Goal: Transaction & Acquisition: Purchase product/service

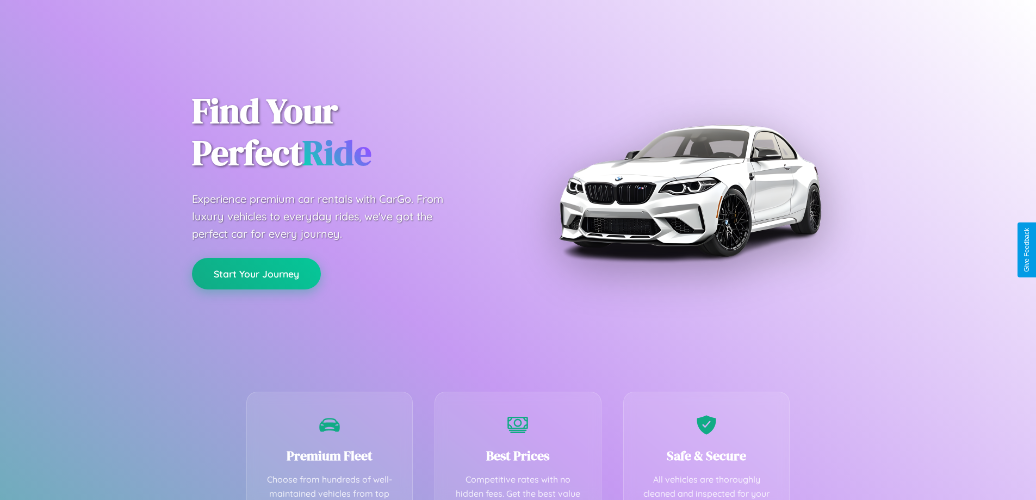
click at [256, 274] on button "Start Your Journey" at bounding box center [256, 274] width 129 height 32
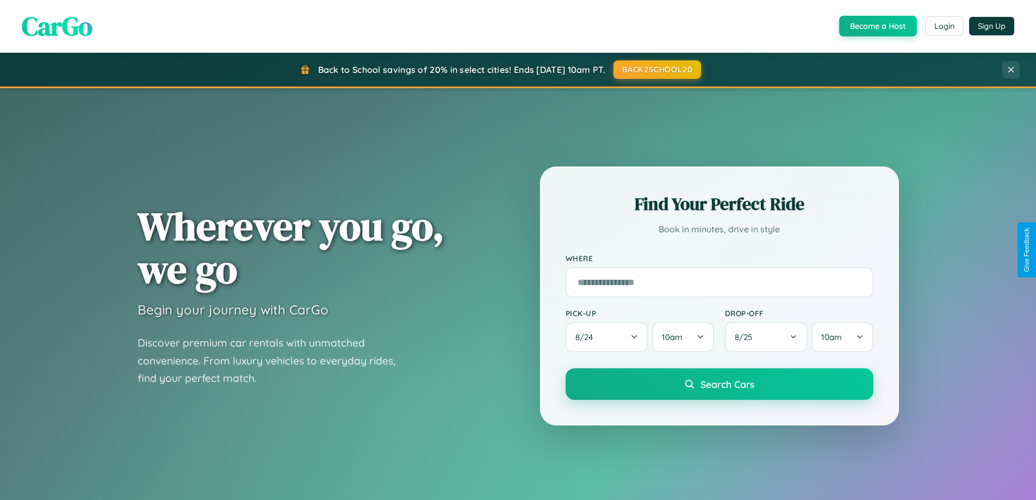
scroll to position [469, 0]
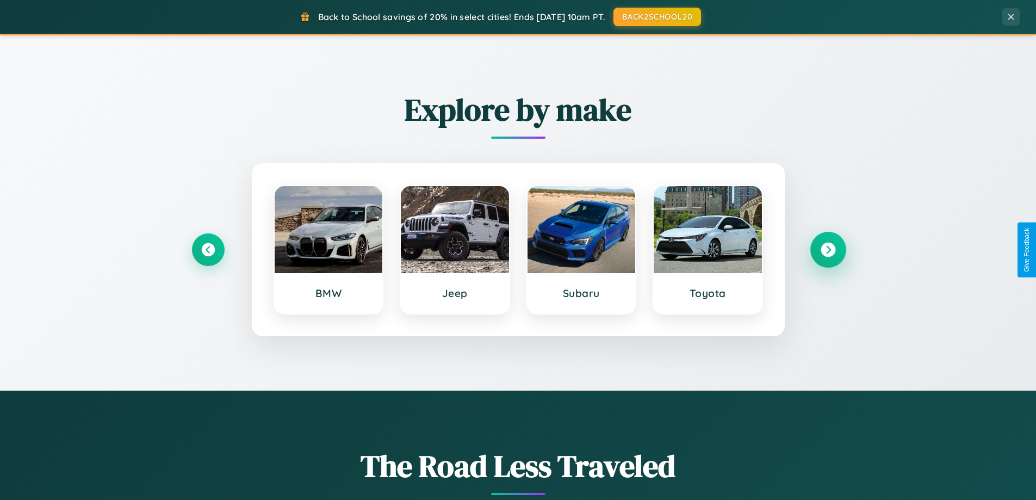
click at [827, 250] on icon at bounding box center [827, 249] width 15 height 15
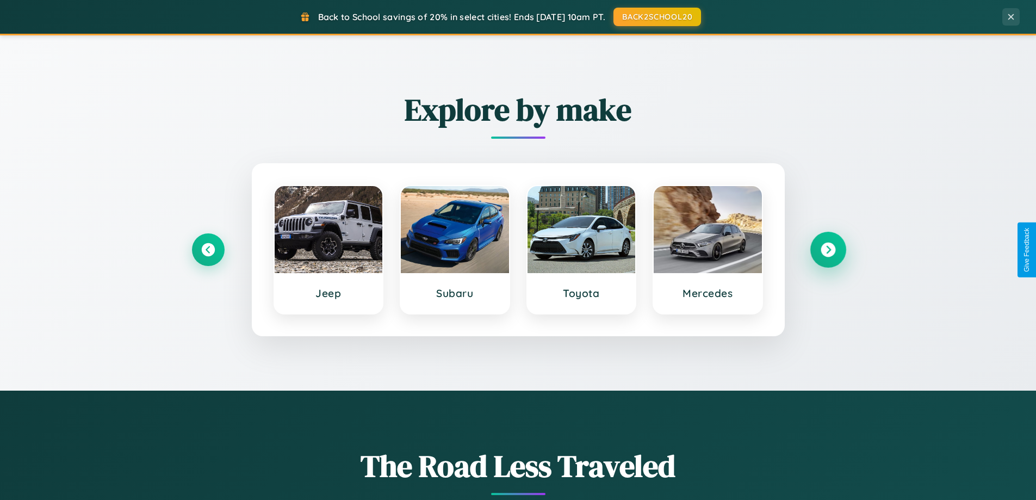
click at [827, 250] on icon at bounding box center [827, 249] width 15 height 15
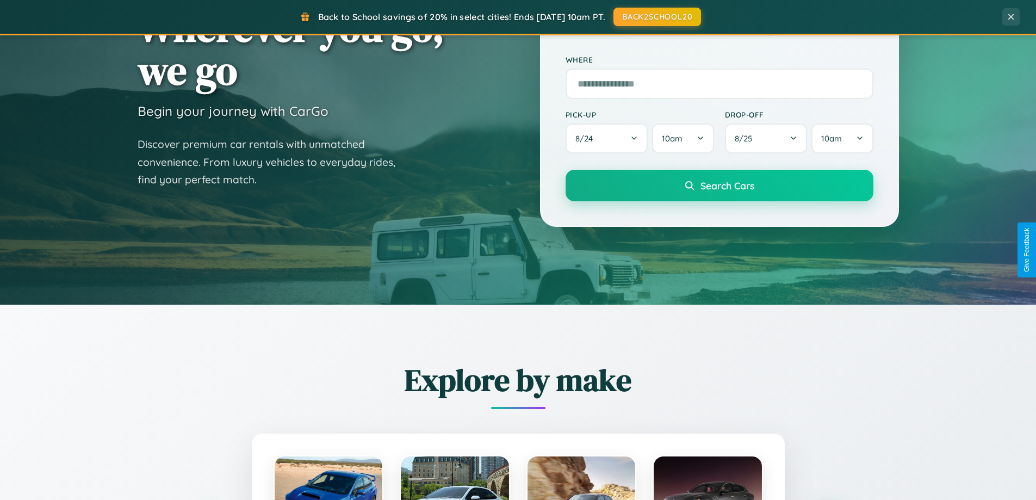
scroll to position [0, 0]
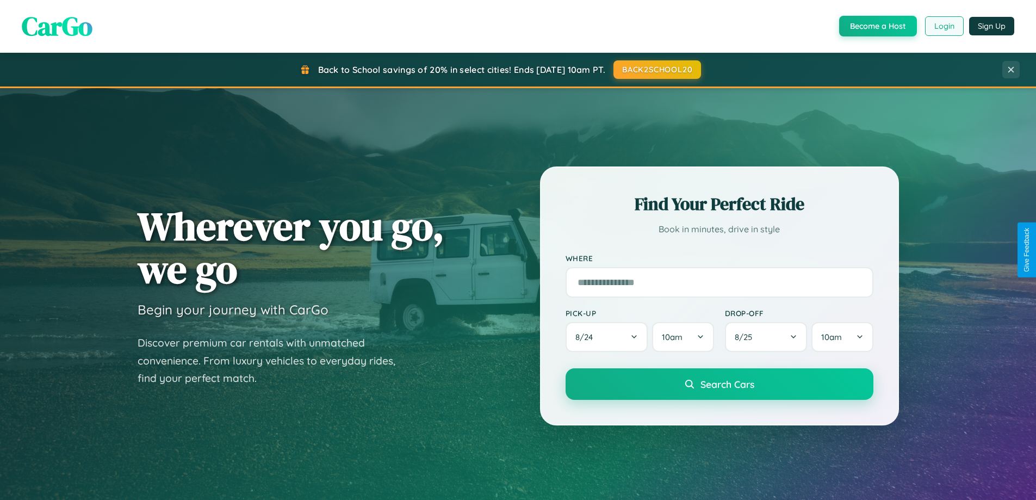
click at [943, 26] on button "Login" at bounding box center [944, 26] width 39 height 20
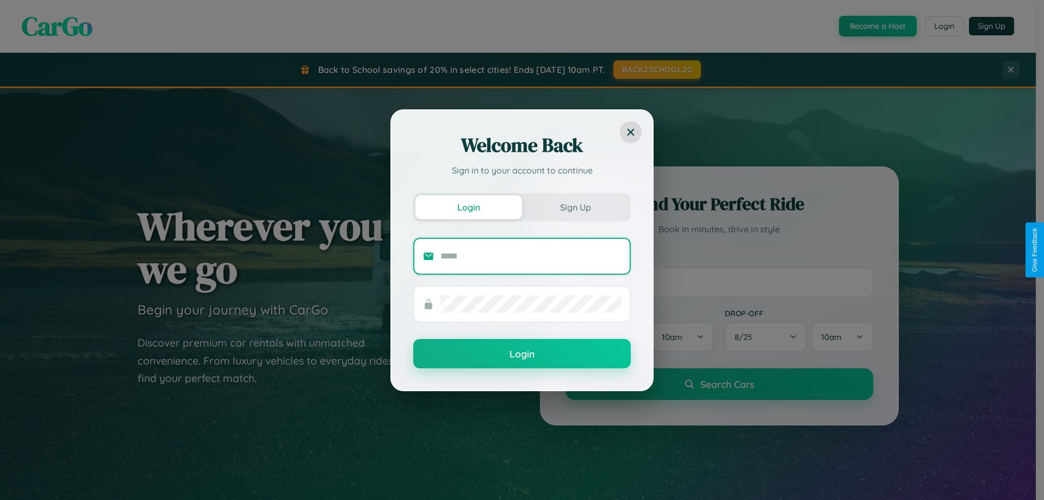
click at [531, 255] on input "text" at bounding box center [530, 255] width 180 height 17
type input "**********"
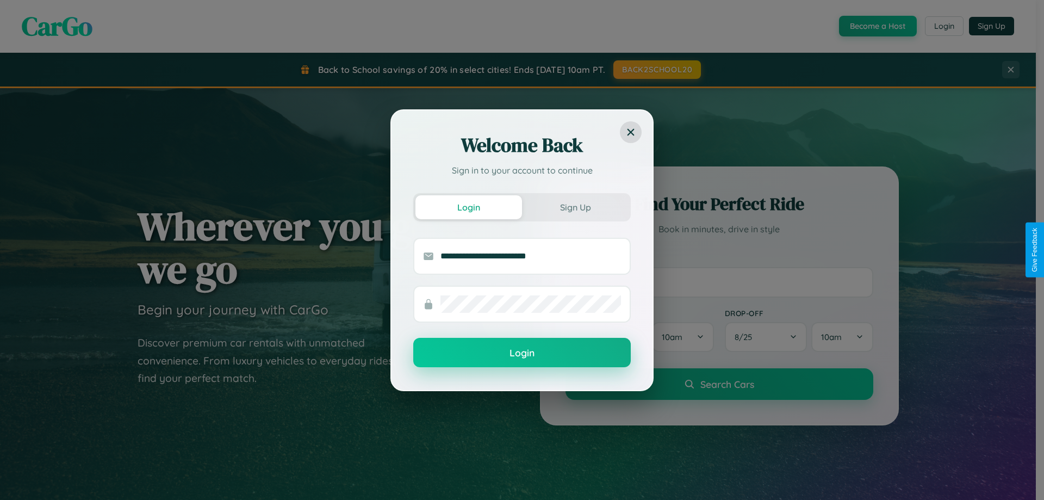
click at [522, 353] on button "Login" at bounding box center [521, 352] width 217 height 29
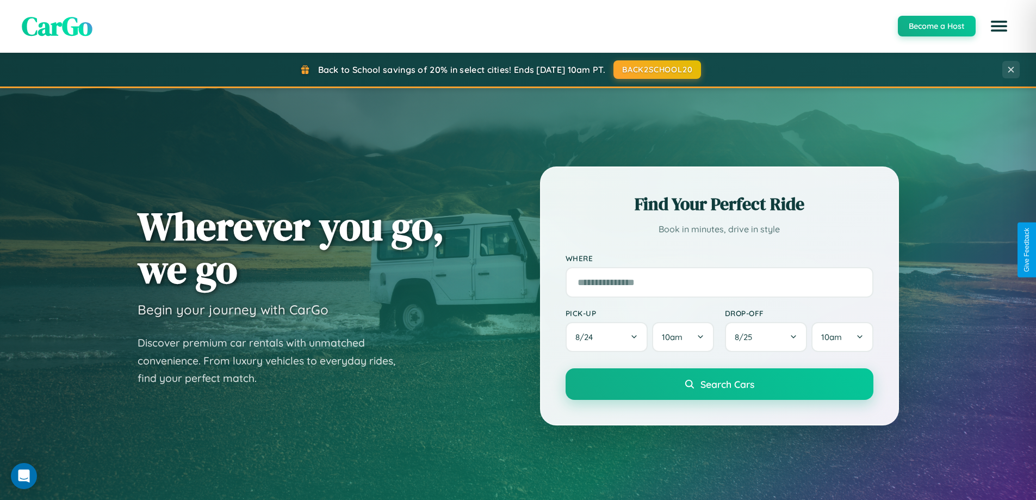
scroll to position [32, 0]
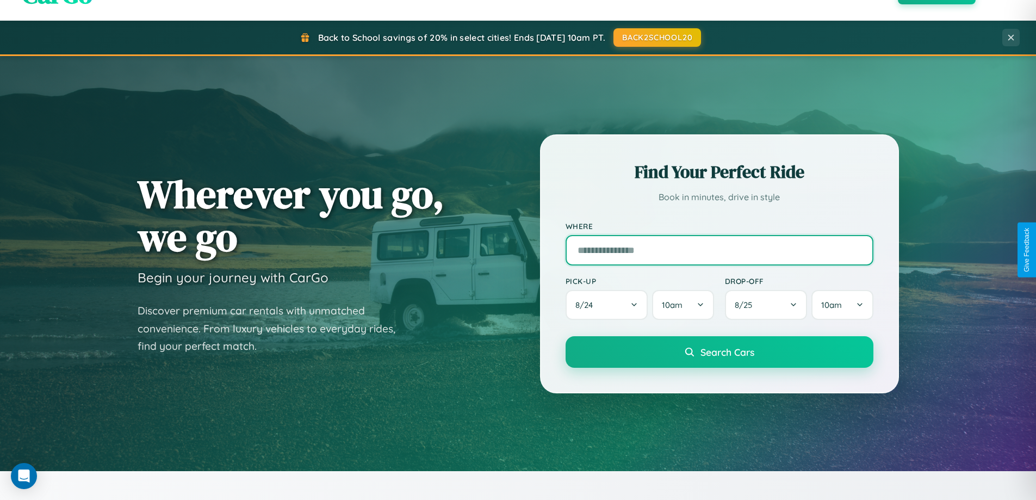
click at [719, 250] on input "text" at bounding box center [719, 250] width 308 height 30
type input "**********"
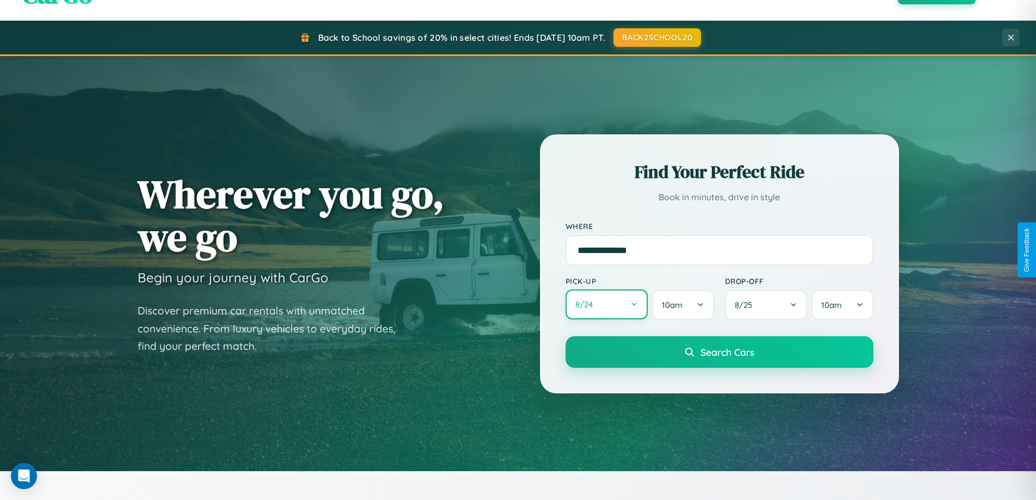
click at [606, 304] on button "8 / 24" at bounding box center [606, 304] width 83 height 30
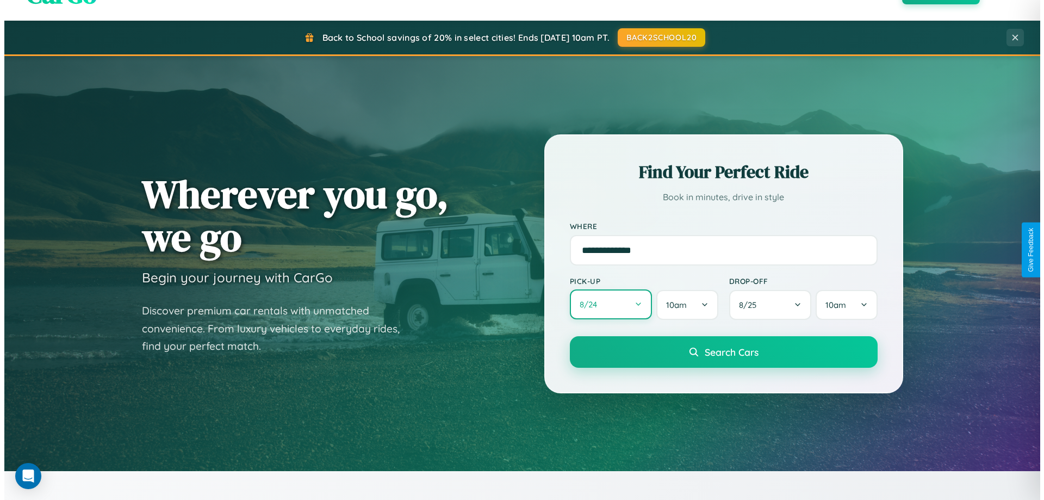
select select "*"
select select "****"
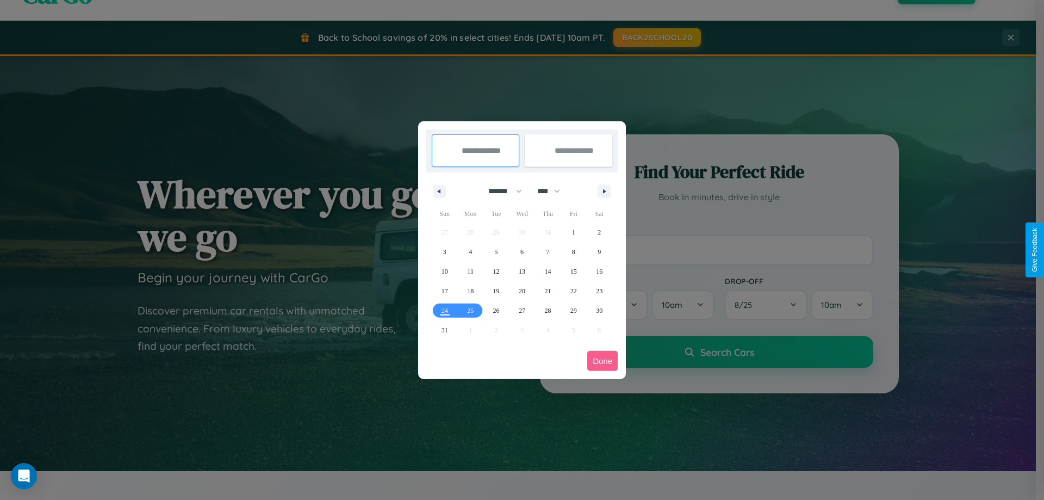
drag, startPoint x: 500, startPoint y: 191, endPoint x: 522, endPoint y: 218, distance: 34.8
click at [500, 191] on select "******* ******** ***** ***** *** **** **** ****** ********* ******* ******** **…" at bounding box center [503, 191] width 46 height 18
select select "**"
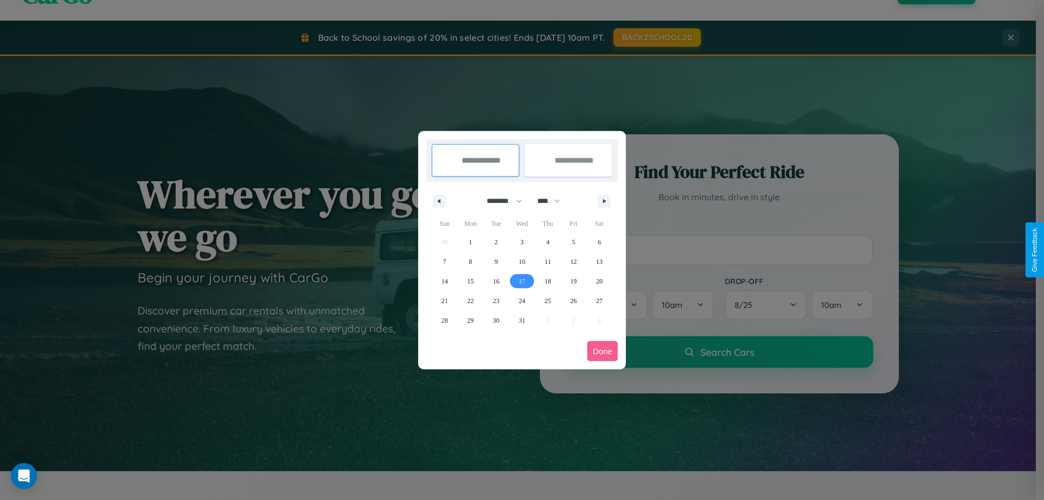
click at [521, 280] on span "17" at bounding box center [522, 281] width 7 height 20
type input "**********"
click at [547, 300] on span "25" at bounding box center [547, 301] width 7 height 20
type input "**********"
click at [602, 351] on button "Done" at bounding box center [602, 351] width 30 height 20
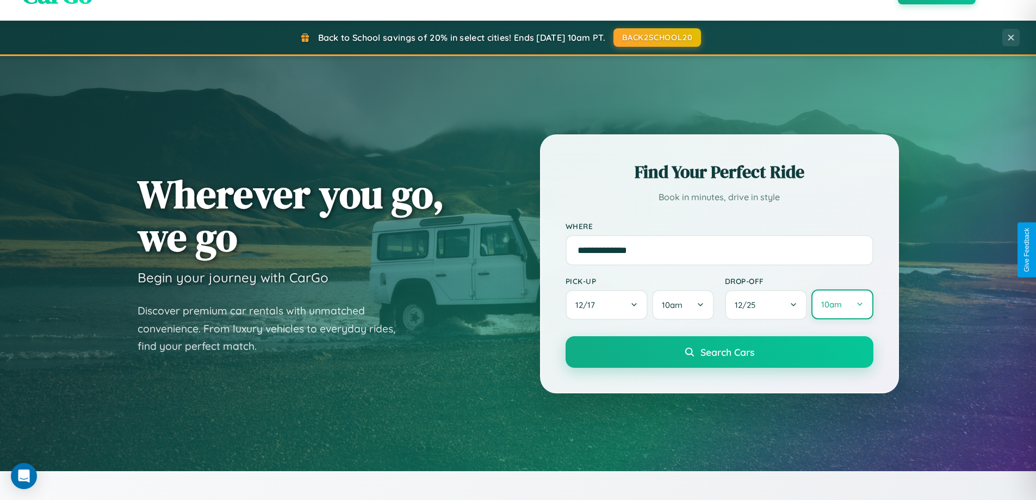
click at [841, 304] on button "10am" at bounding box center [841, 304] width 61 height 30
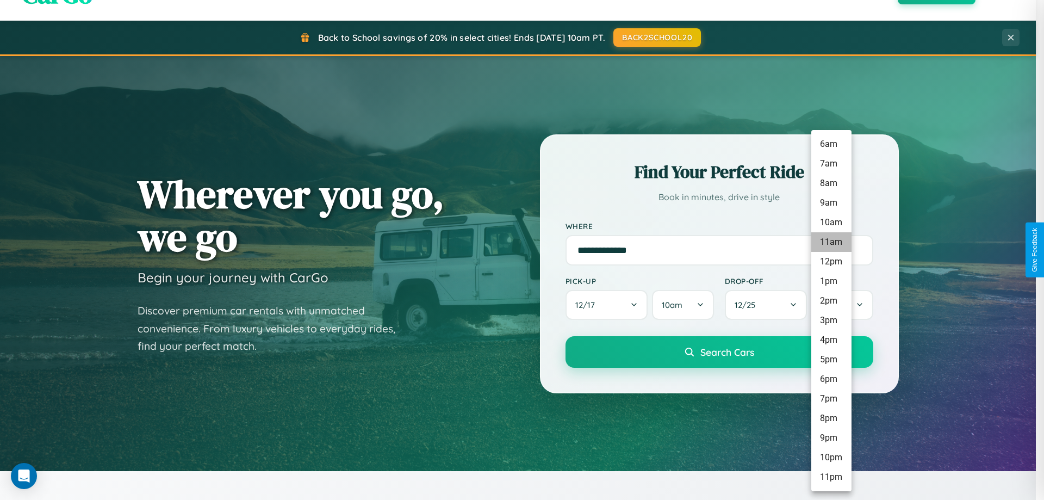
click at [831, 242] on li "11am" at bounding box center [831, 242] width 40 height 20
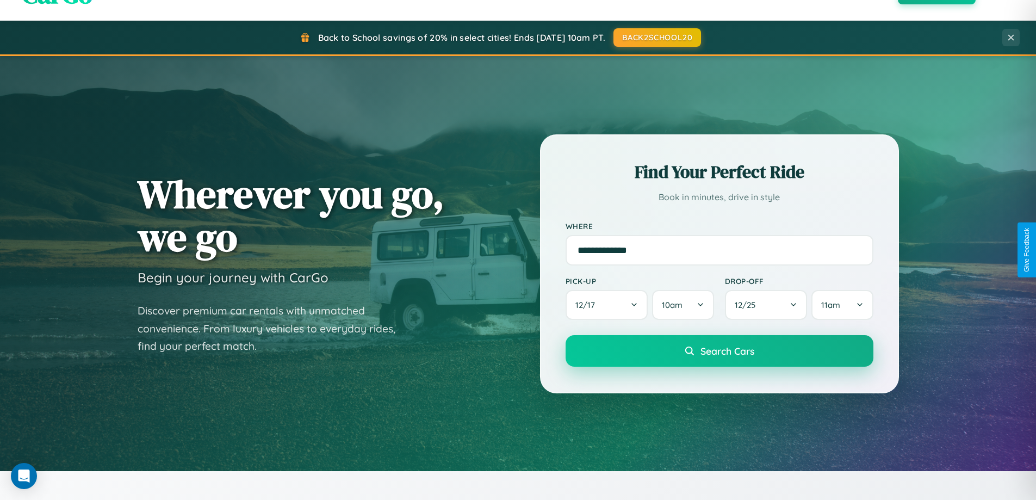
click at [719, 352] on span "Search Cars" at bounding box center [727, 351] width 54 height 12
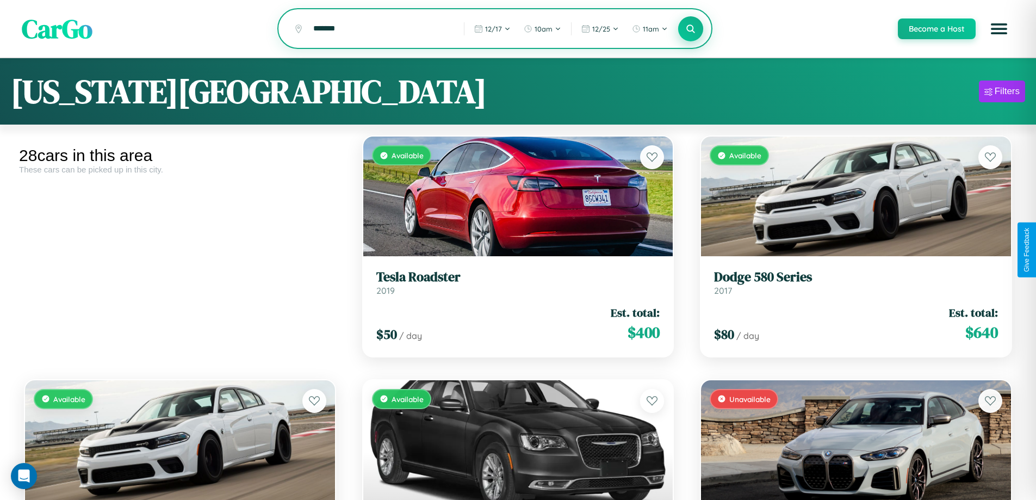
click at [690, 29] on icon at bounding box center [690, 28] width 10 height 10
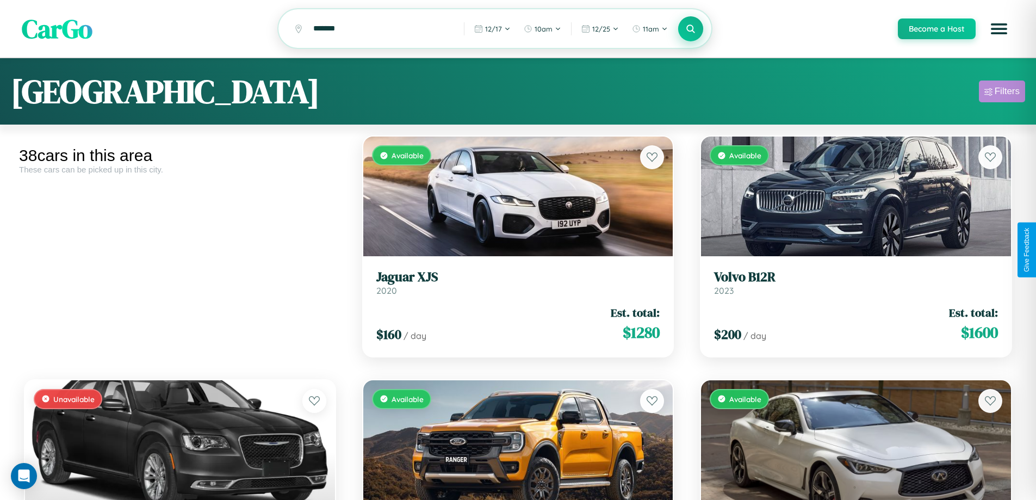
click at [1001, 93] on div "Filters" at bounding box center [1006, 91] width 25 height 11
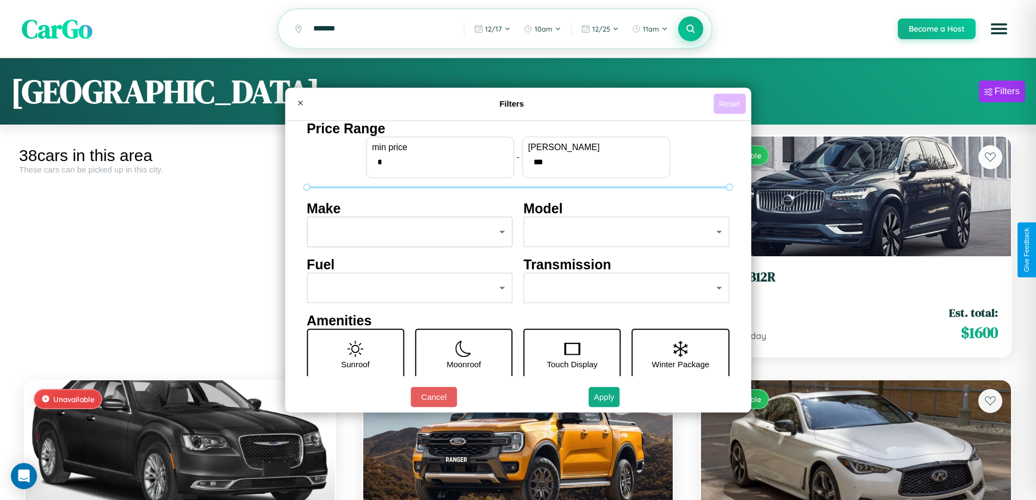
click at [731, 103] on button "Reset" at bounding box center [729, 103] width 32 height 20
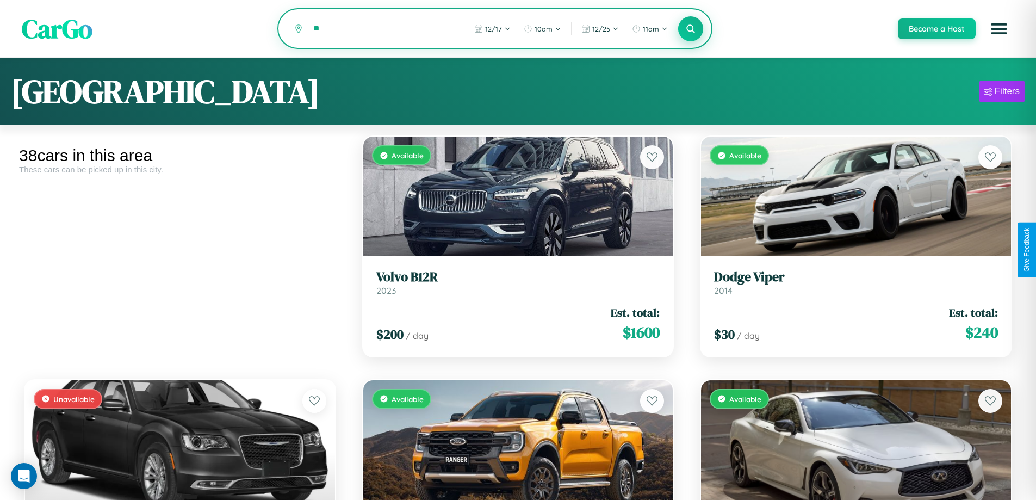
type input "*"
type input "**********"
click at [690, 29] on icon at bounding box center [690, 28] width 10 height 10
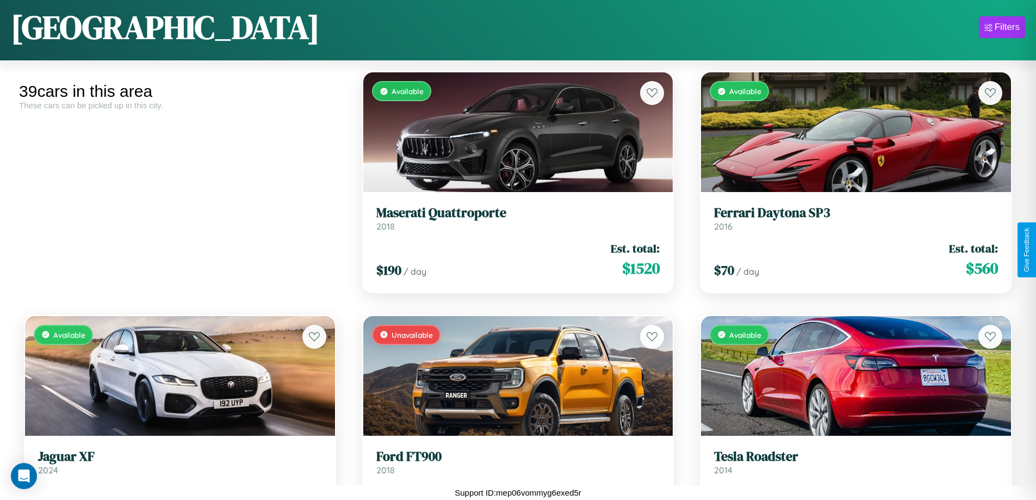
scroll to position [396, 0]
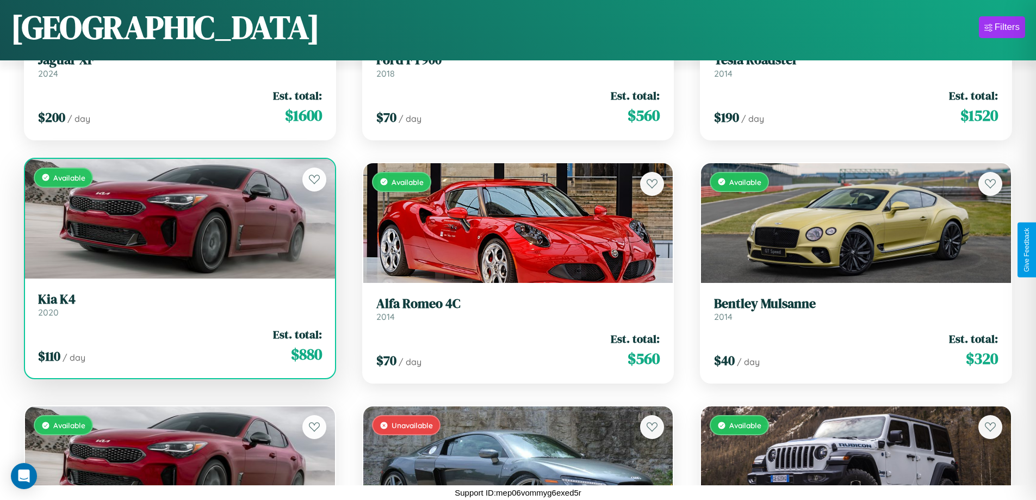
click at [178, 308] on link "Kia K4 2020" at bounding box center [180, 304] width 284 height 27
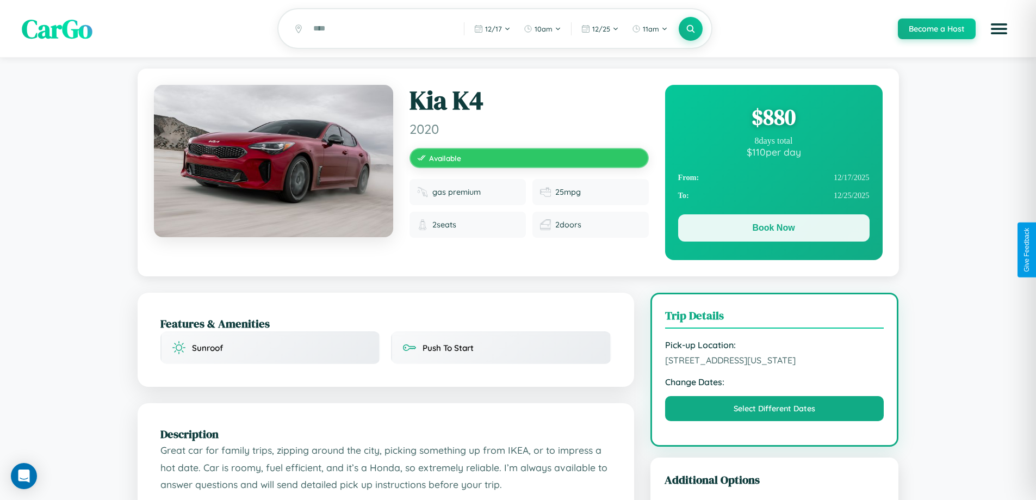
click at [773, 229] on button "Book Now" at bounding box center [773, 227] width 191 height 27
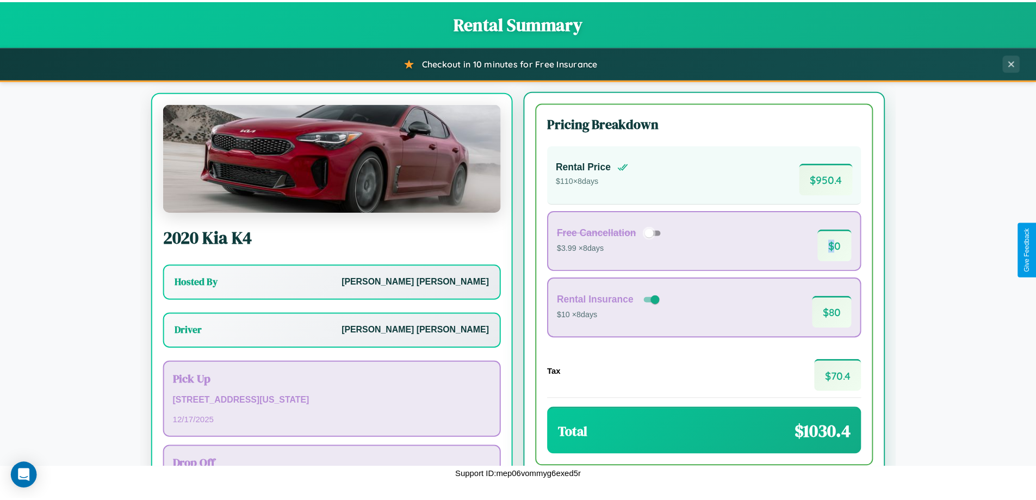
scroll to position [51, 0]
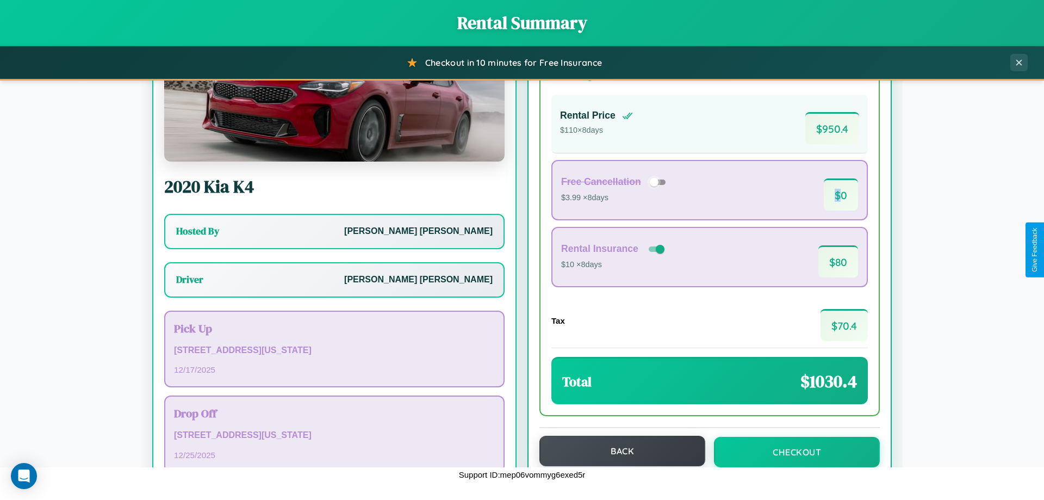
click at [617, 451] on button "Back" at bounding box center [622, 450] width 166 height 30
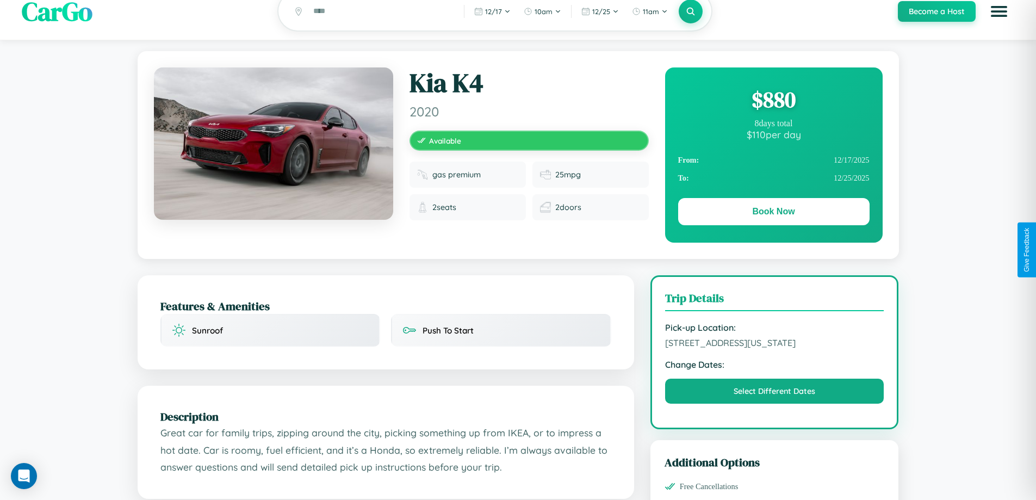
scroll to position [616, 0]
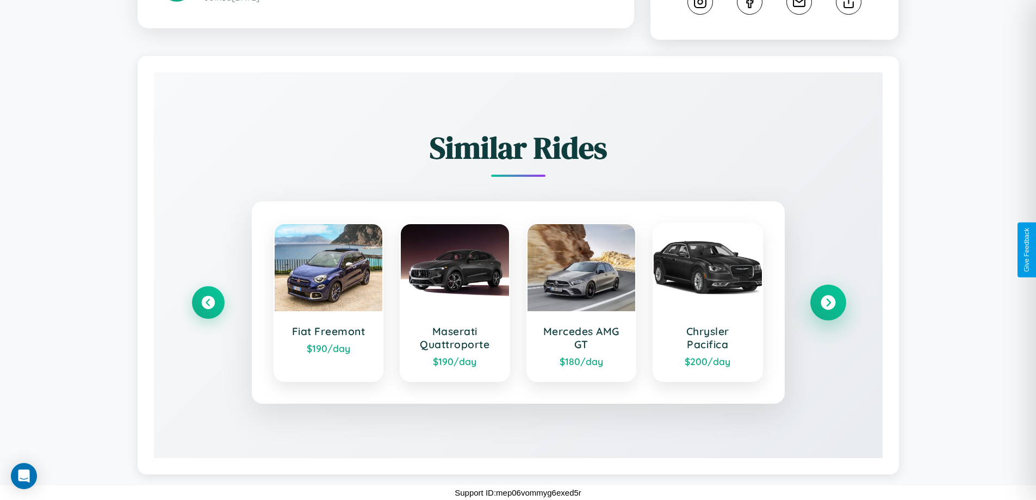
click at [827, 302] on icon at bounding box center [827, 302] width 15 height 15
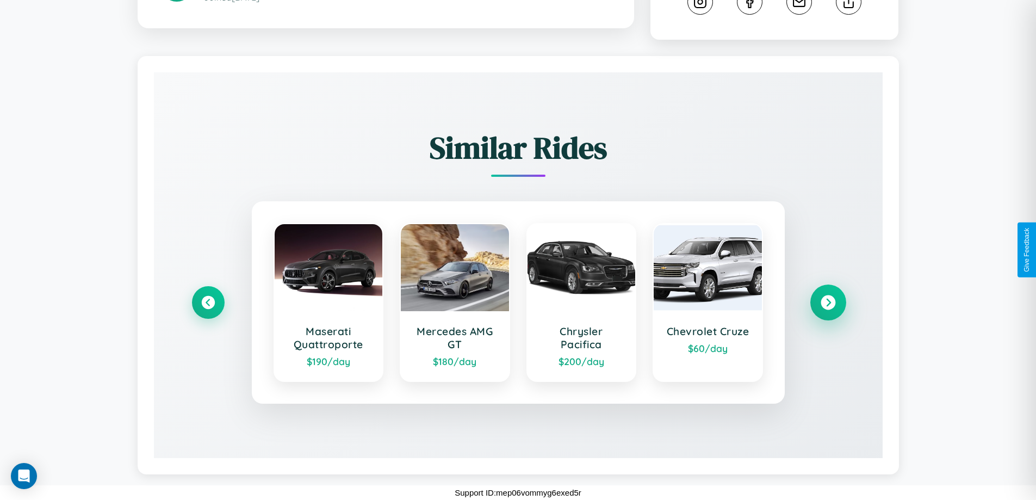
click at [827, 302] on icon at bounding box center [827, 302] width 15 height 15
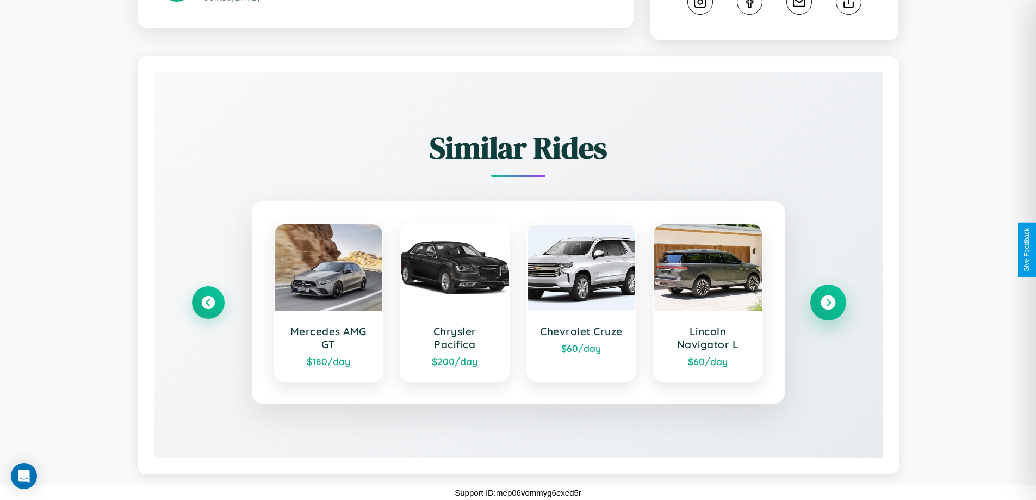
click at [827, 302] on icon at bounding box center [827, 302] width 15 height 15
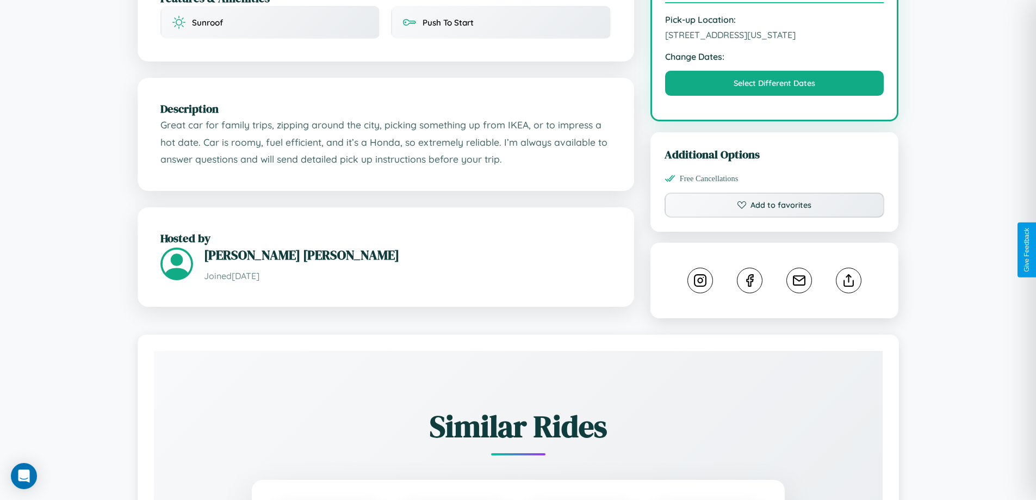
scroll to position [293, 0]
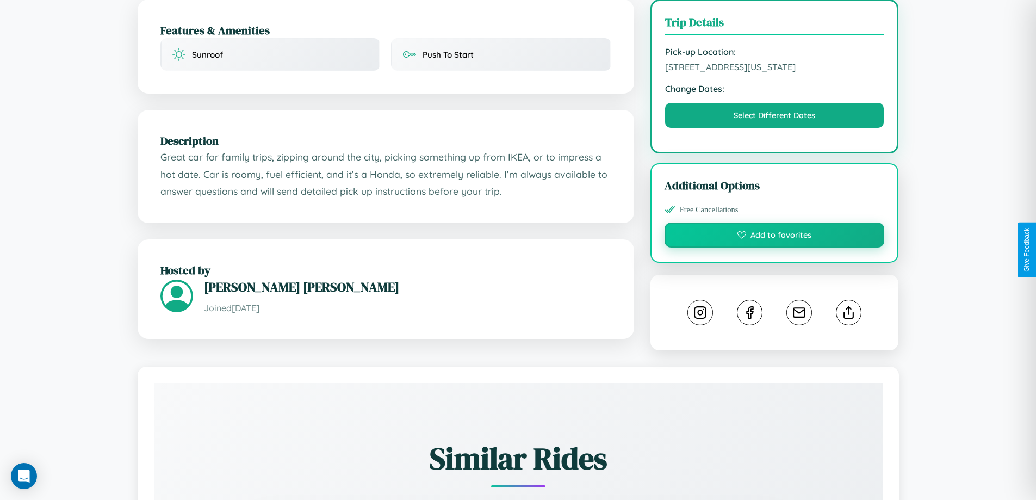
click at [774, 247] on button "Add to favorites" at bounding box center [774, 234] width 220 height 25
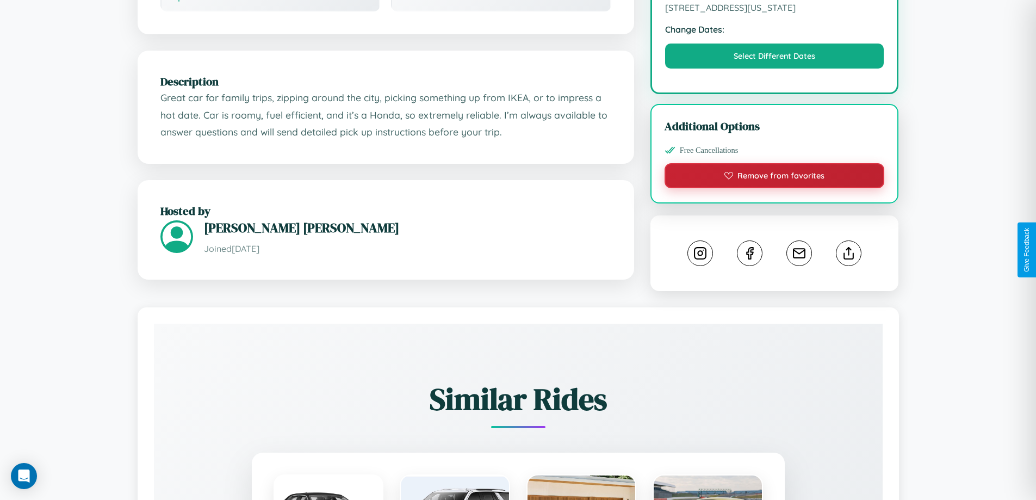
scroll to position [368, 0]
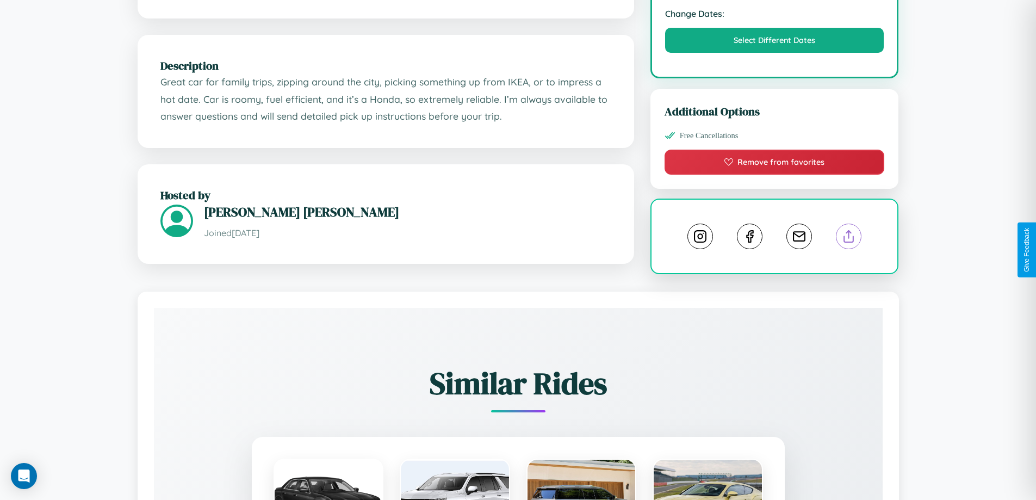
click at [849, 238] on line at bounding box center [849, 234] width 0 height 8
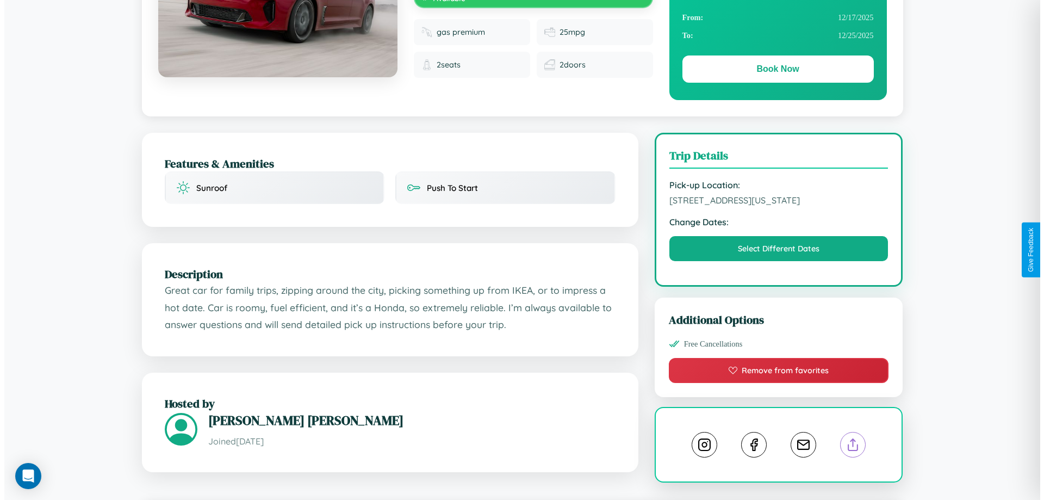
scroll to position [0, 0]
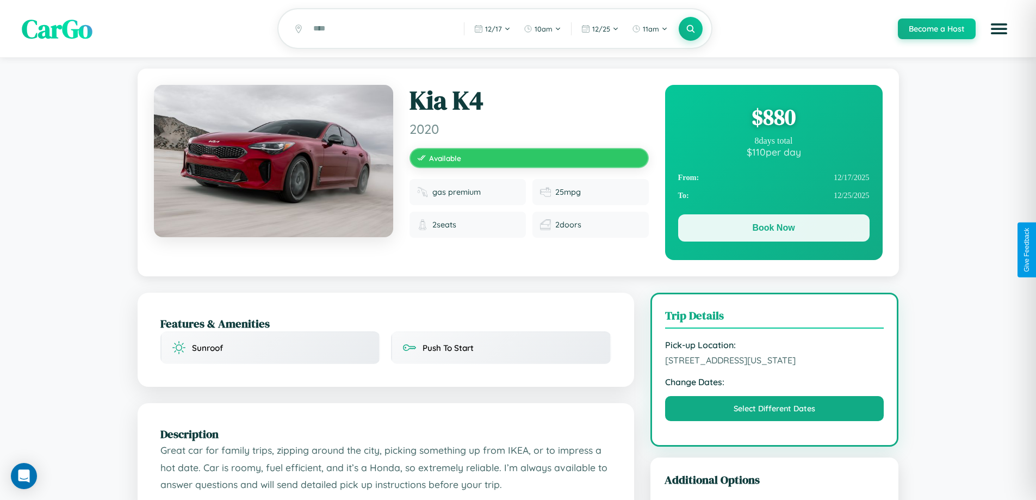
click at [773, 229] on button "Book Now" at bounding box center [773, 227] width 191 height 27
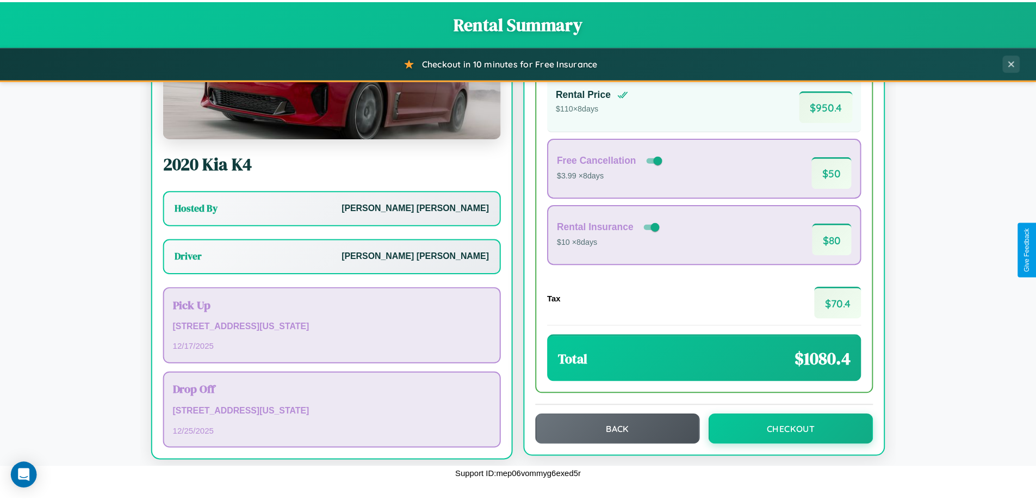
scroll to position [78, 0]
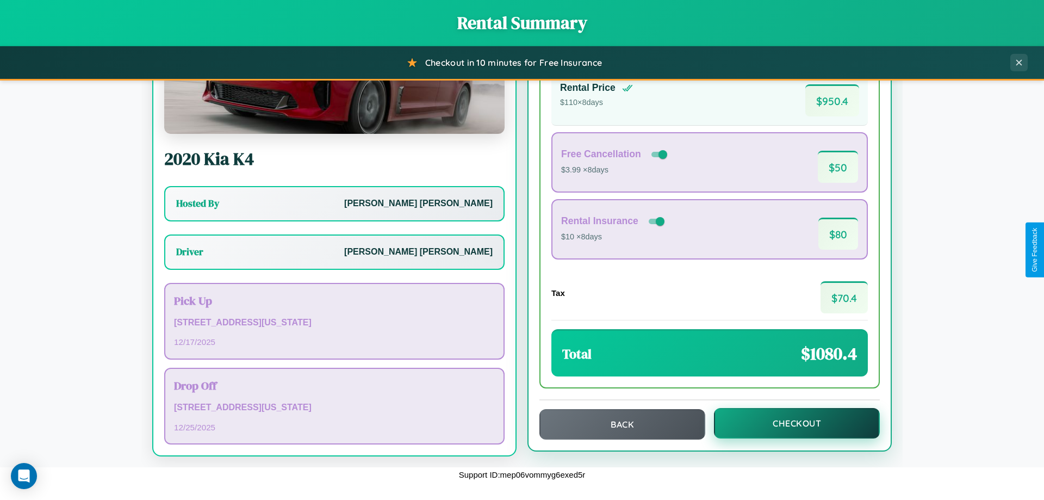
click at [789, 423] on button "Checkout" at bounding box center [797, 423] width 166 height 30
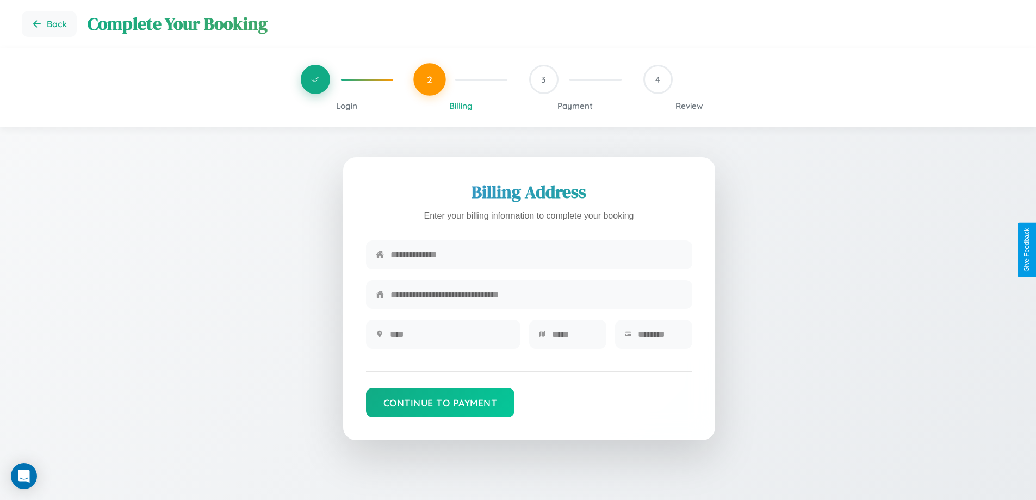
click at [536, 257] on input "text" at bounding box center [536, 254] width 292 height 27
type input "**********"
click at [450, 338] on input "text" at bounding box center [450, 334] width 121 height 27
type input "********"
click at [573, 338] on input "text" at bounding box center [574, 334] width 45 height 27
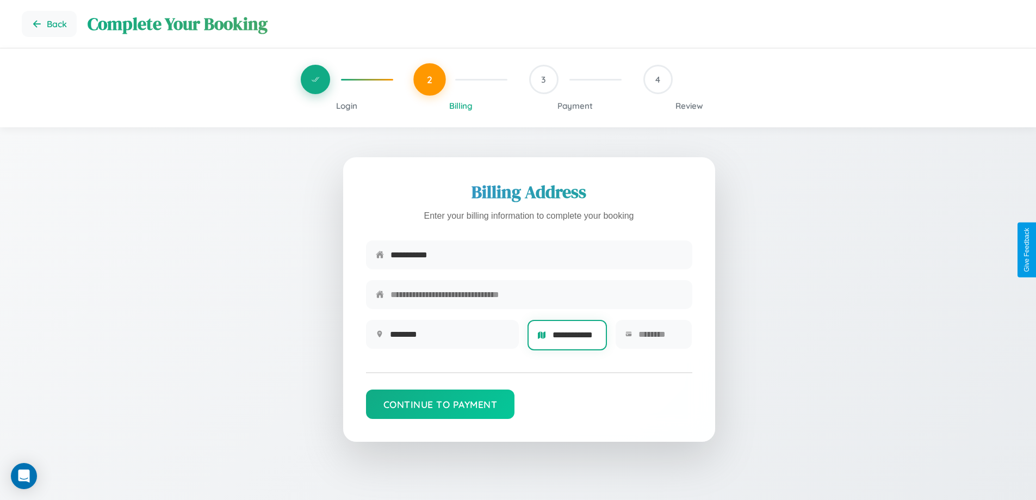
scroll to position [0, 11]
type input "**********"
click at [659, 338] on input "text" at bounding box center [660, 334] width 44 height 27
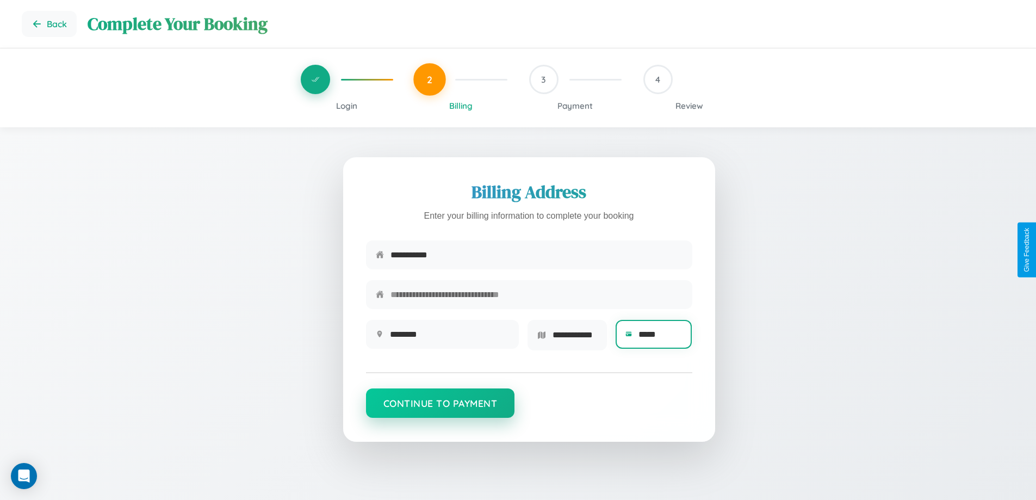
type input "*****"
click at [440, 407] on button "Continue to Payment" at bounding box center [440, 402] width 149 height 29
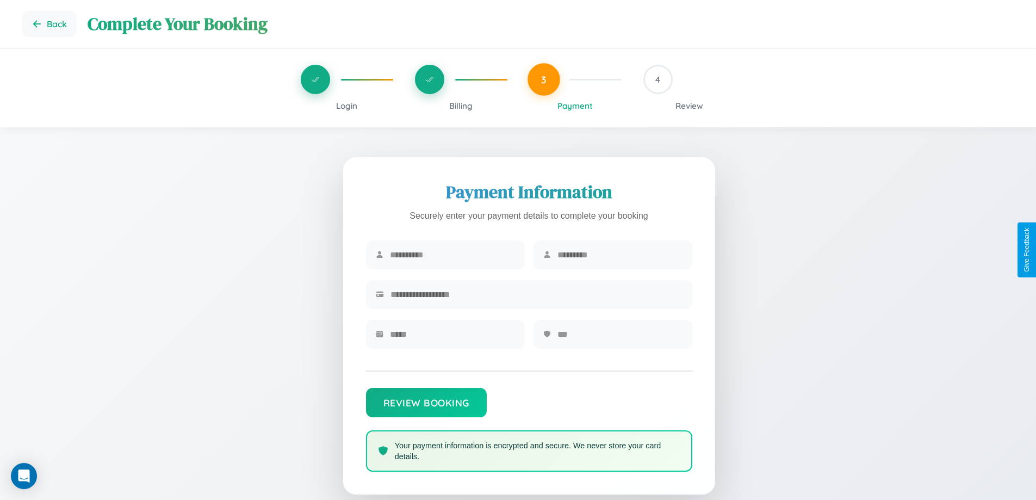
click at [452, 255] on input "text" at bounding box center [452, 254] width 125 height 27
type input "*****"
click at [619, 255] on input "text" at bounding box center [619, 254] width 125 height 27
type input "*********"
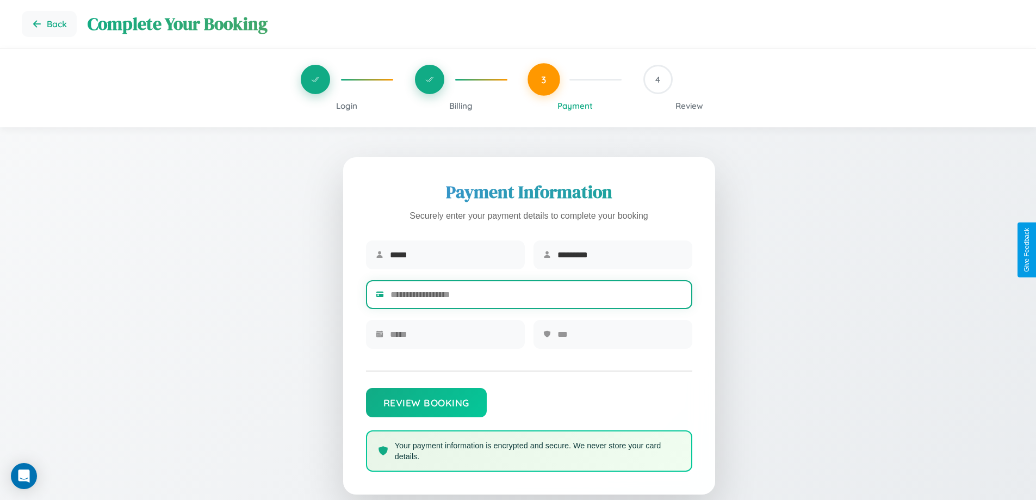
click at [536, 296] on input "text" at bounding box center [536, 294] width 292 height 27
type input "**********"
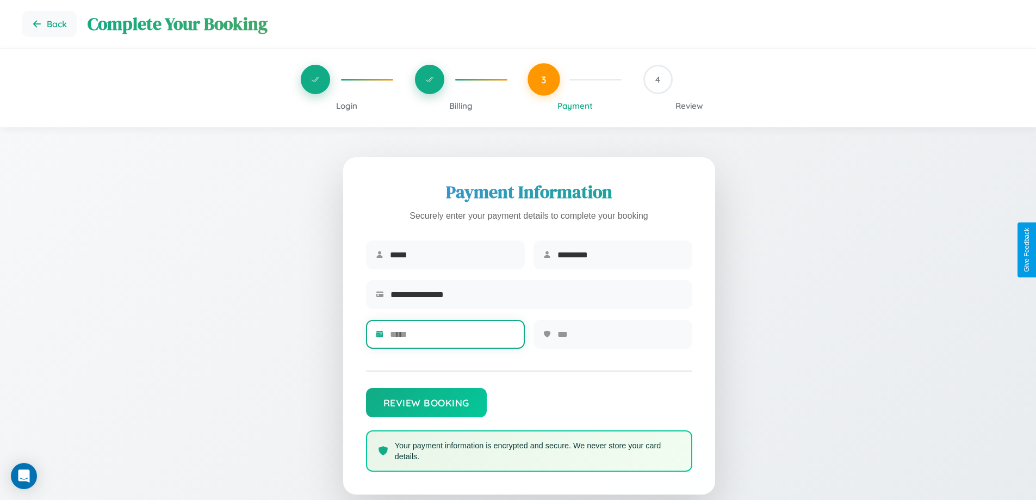
click at [452, 338] on input "text" at bounding box center [452, 334] width 125 height 27
type input "*****"
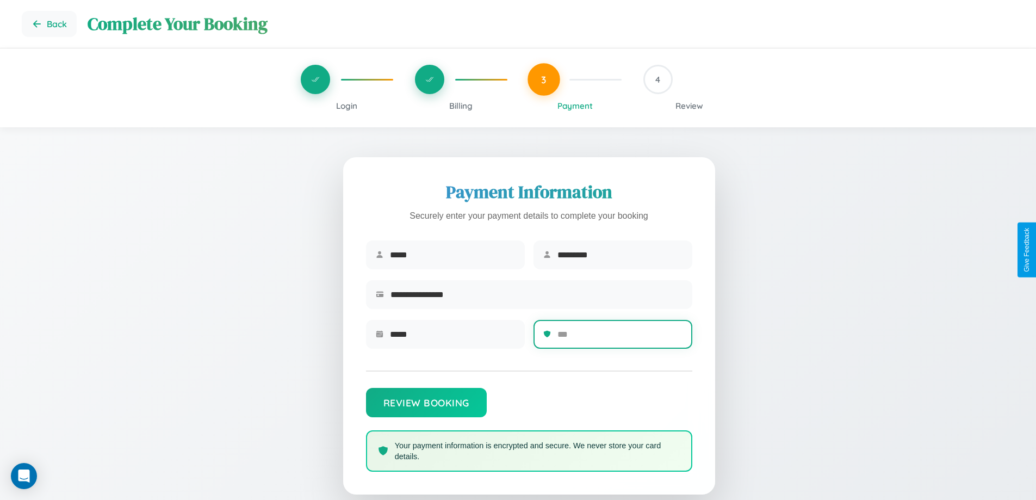
click at [619, 338] on input "text" at bounding box center [619, 334] width 125 height 27
type input "***"
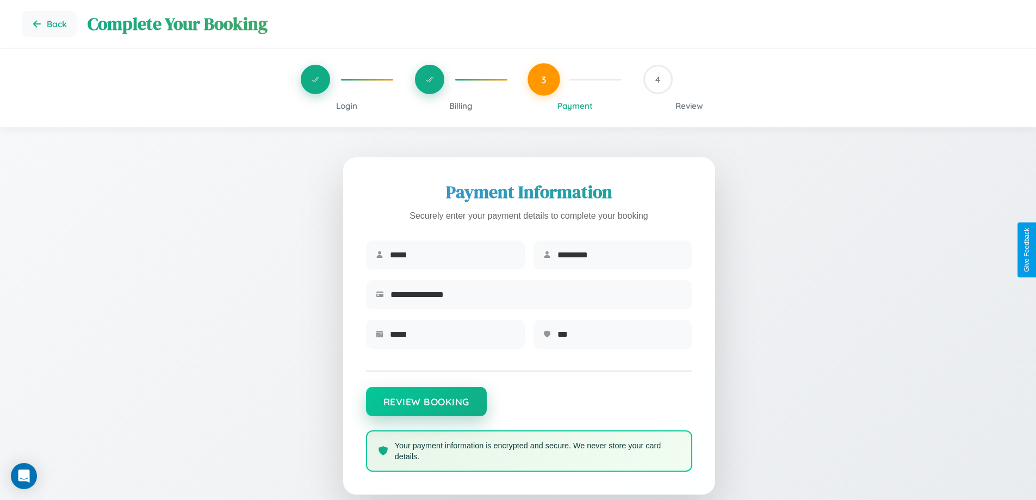
click at [426, 407] on button "Review Booking" at bounding box center [426, 400] width 121 height 29
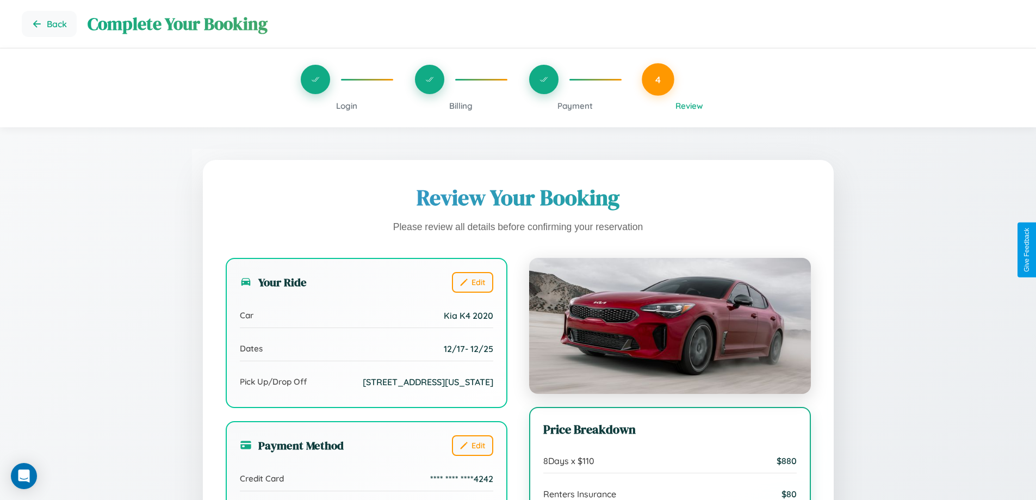
scroll to position [121, 0]
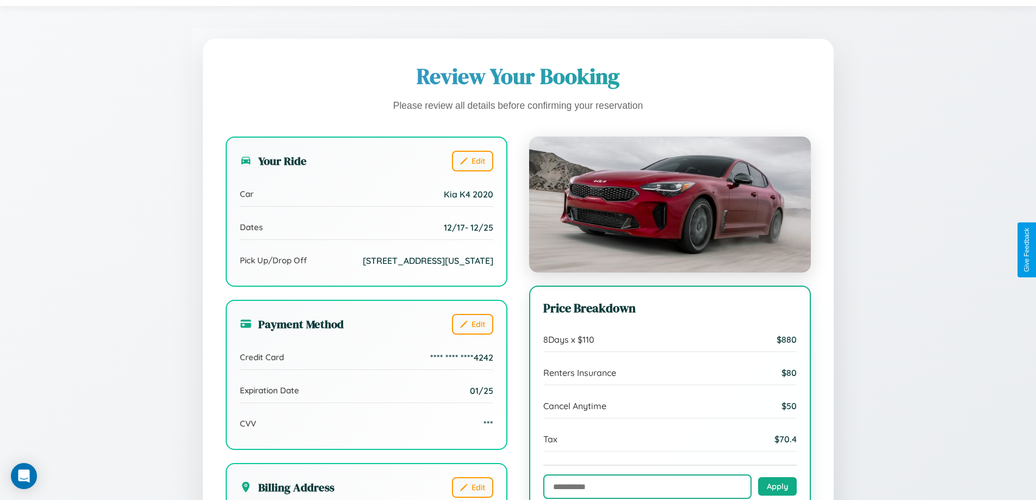
click at [647, 487] on input "text" at bounding box center [647, 486] width 208 height 24
type input "**********"
click at [777, 487] on button "Apply" at bounding box center [777, 485] width 39 height 18
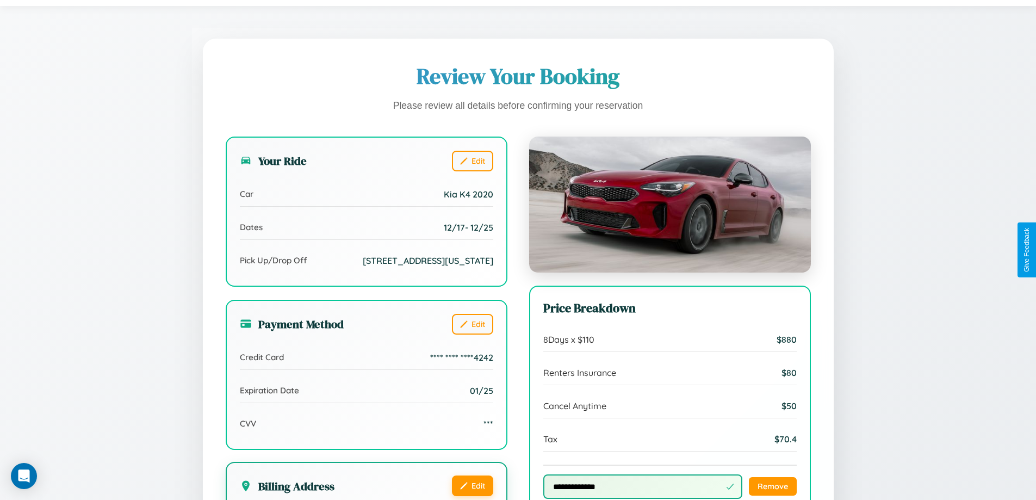
click at [472, 493] on button "Edit" at bounding box center [472, 485] width 41 height 21
click at [472, 492] on button "Edit" at bounding box center [472, 485] width 41 height 21
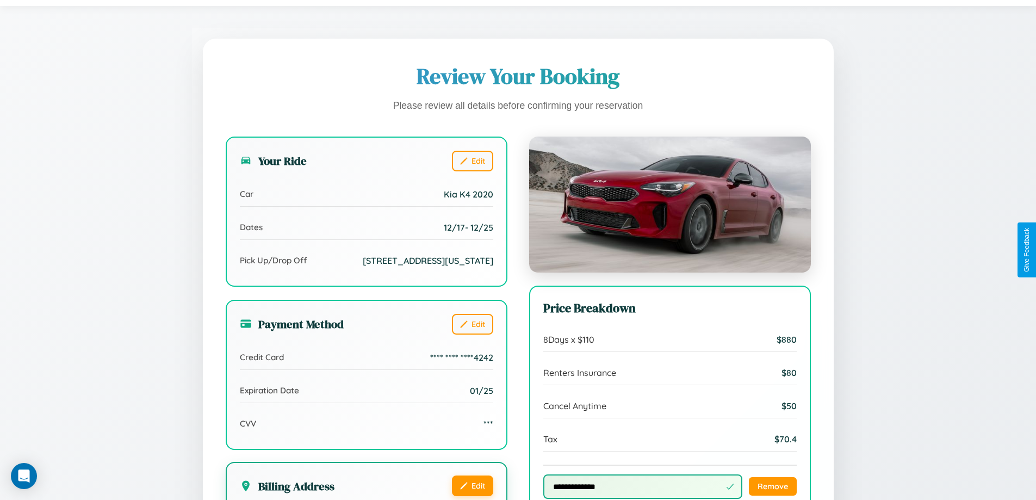
click at [472, 492] on button "Edit" at bounding box center [472, 485] width 41 height 21
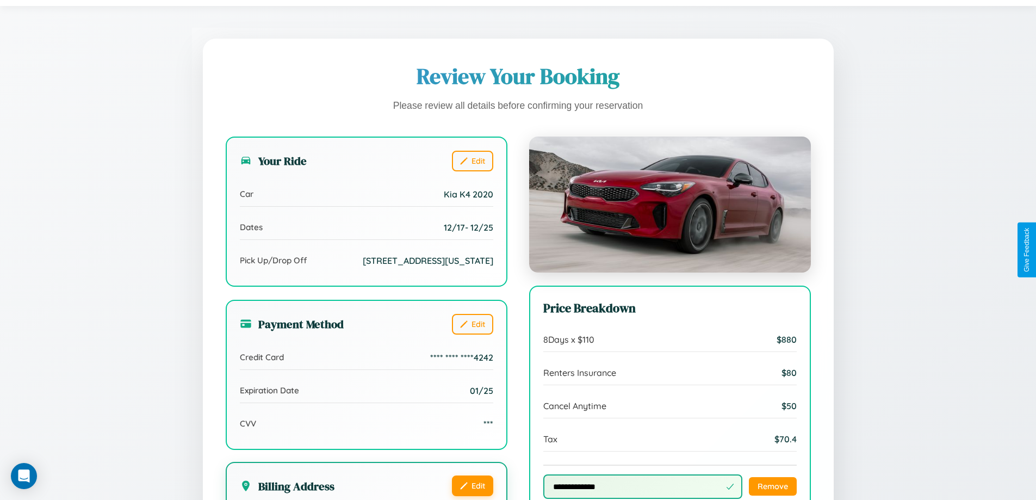
click at [472, 492] on button "Edit" at bounding box center [472, 485] width 41 height 21
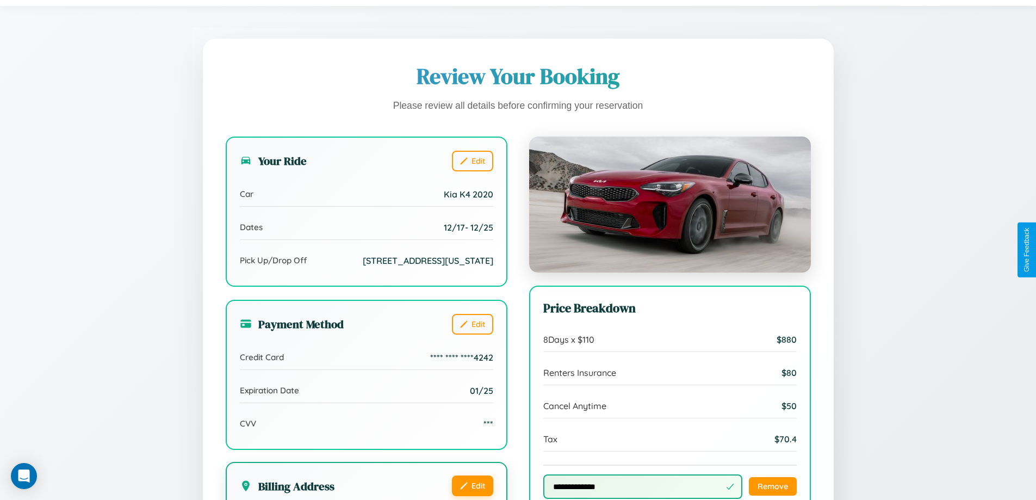
click at [472, 492] on button "Edit" at bounding box center [472, 485] width 41 height 21
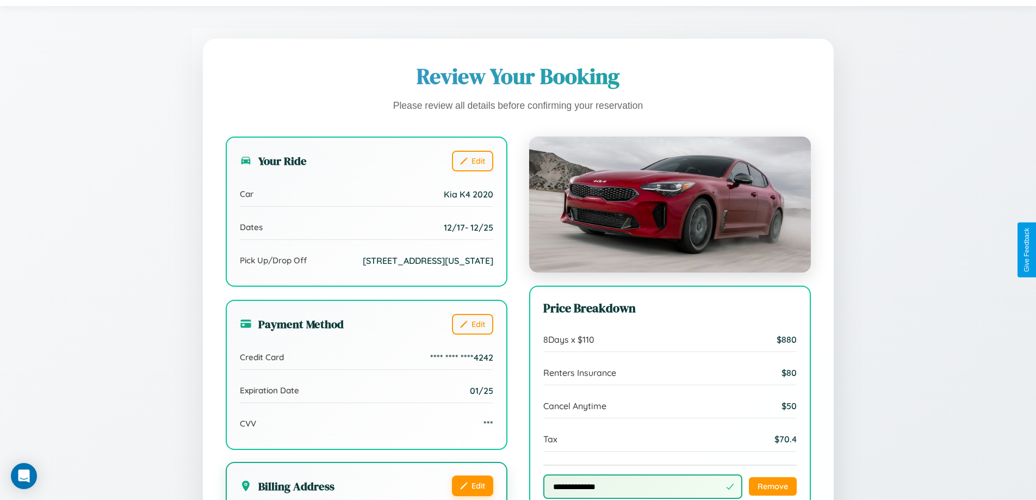
click at [472, 492] on button "Edit" at bounding box center [472, 485] width 41 height 21
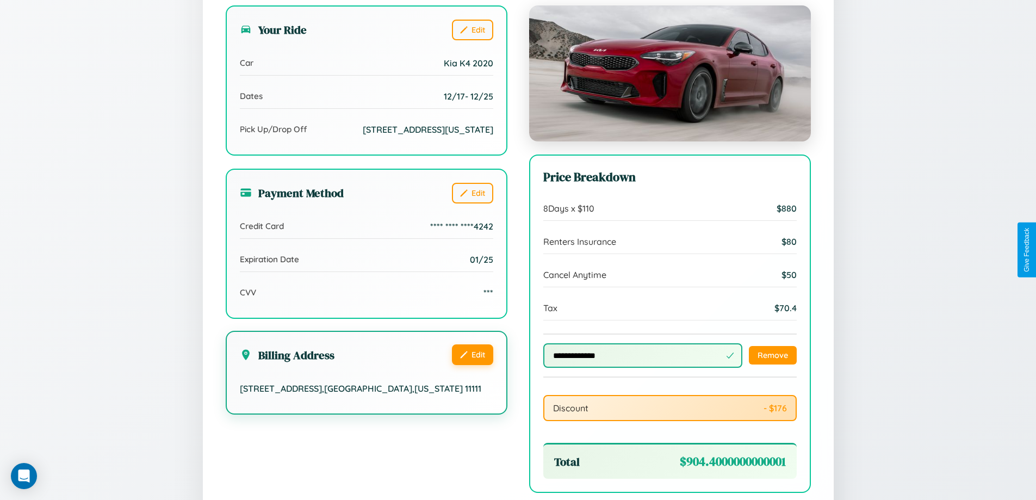
scroll to position [376, 0]
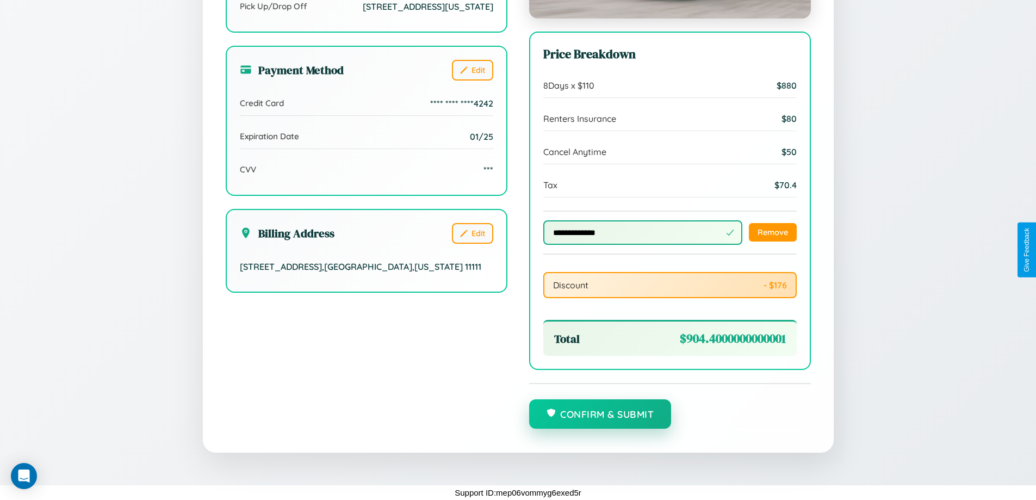
click at [600, 414] on button "Confirm & Submit" at bounding box center [600, 413] width 142 height 29
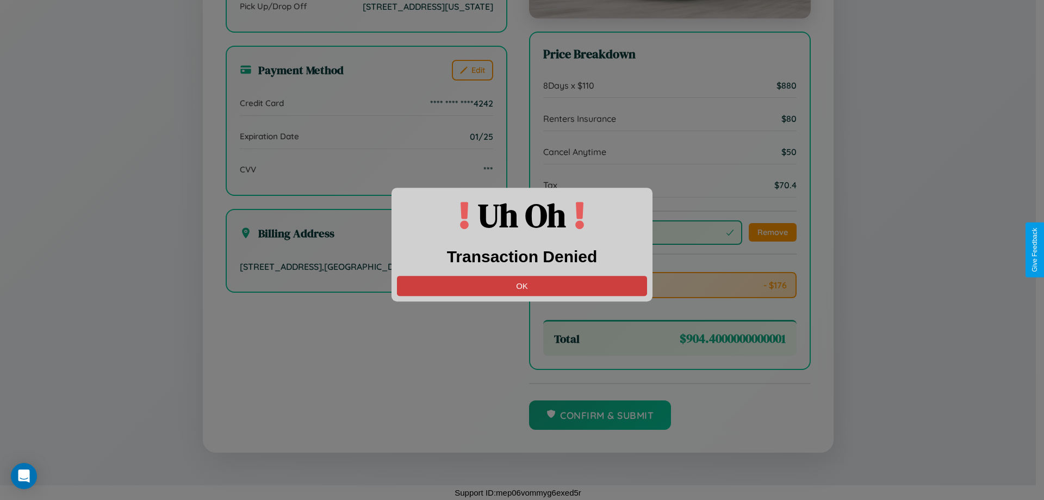
click at [522, 285] on button "OK" at bounding box center [522, 286] width 250 height 20
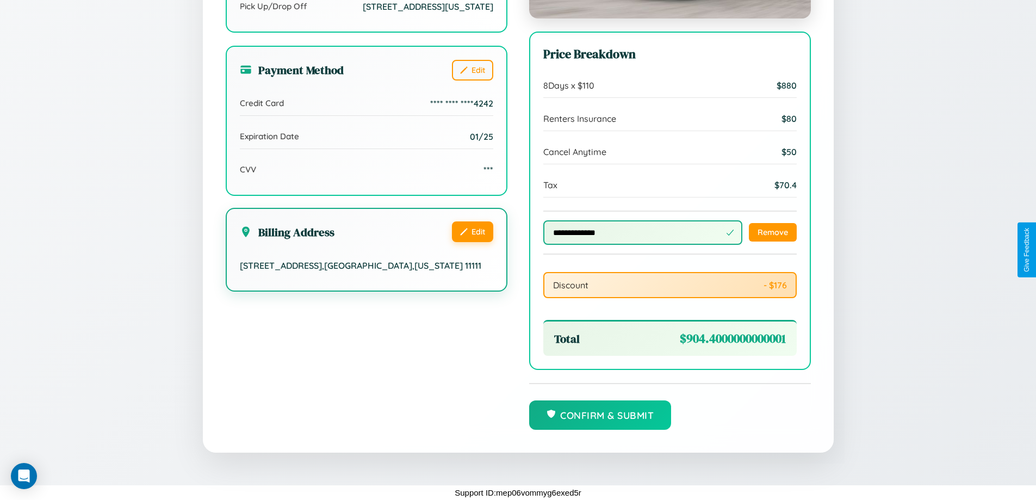
click at [472, 242] on button "Edit" at bounding box center [472, 231] width 41 height 21
click at [472, 241] on button "Edit" at bounding box center [472, 231] width 41 height 21
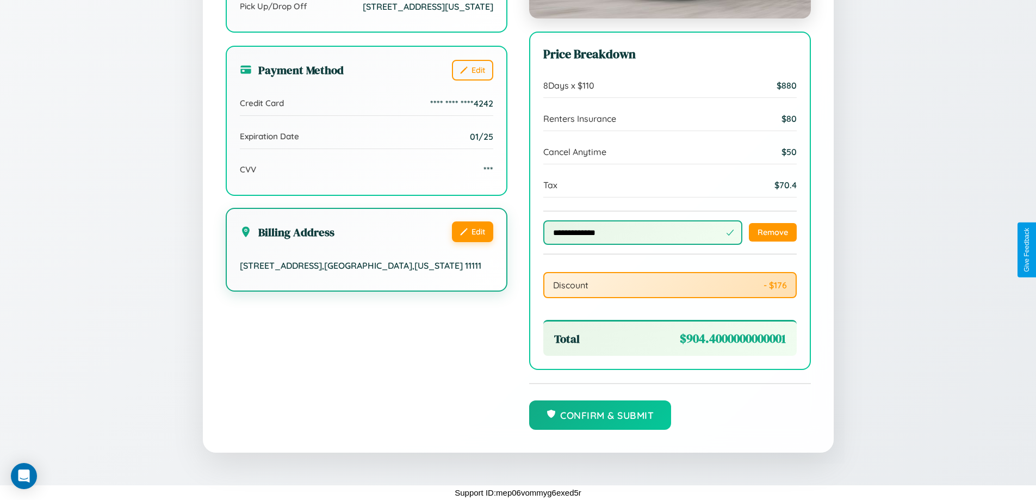
click at [472, 241] on button "Edit" at bounding box center [472, 231] width 41 height 21
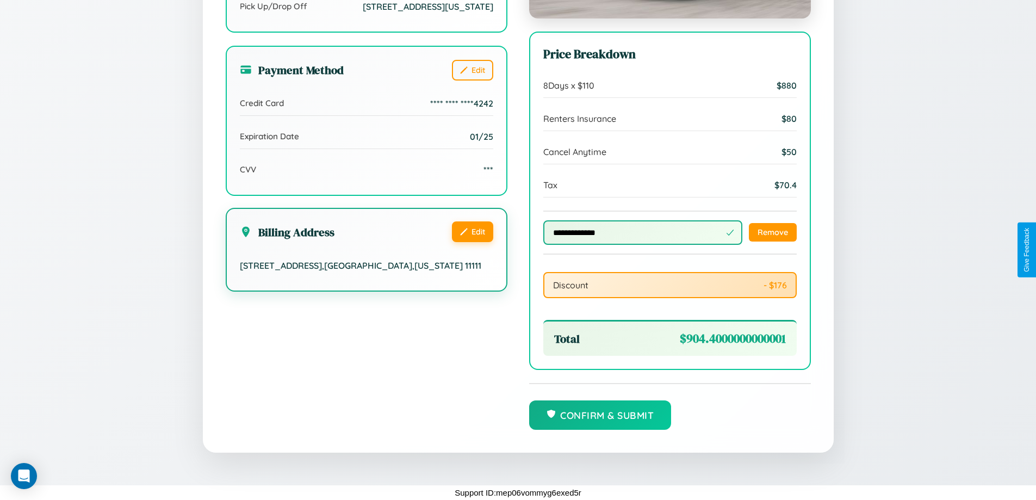
click at [472, 241] on button "Edit" at bounding box center [472, 231] width 41 height 21
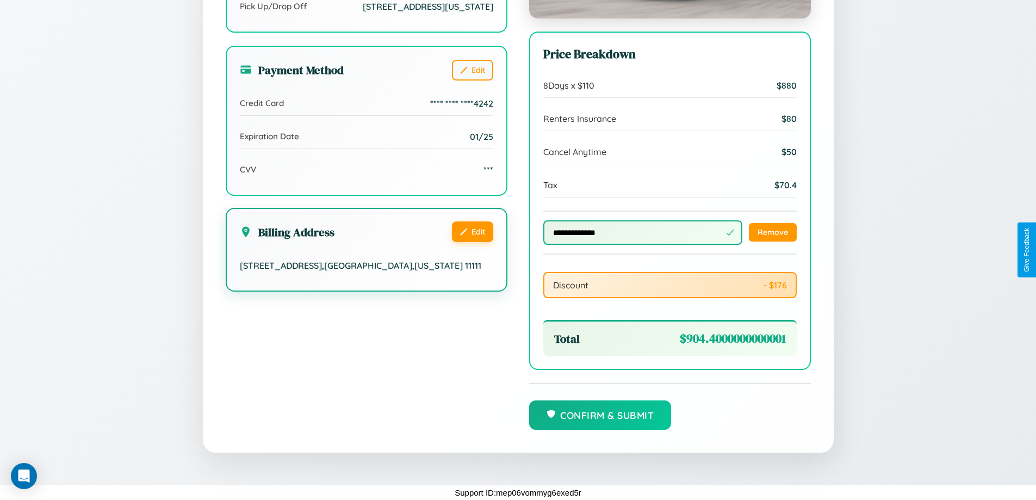
click at [472, 241] on button "Edit" at bounding box center [472, 231] width 41 height 21
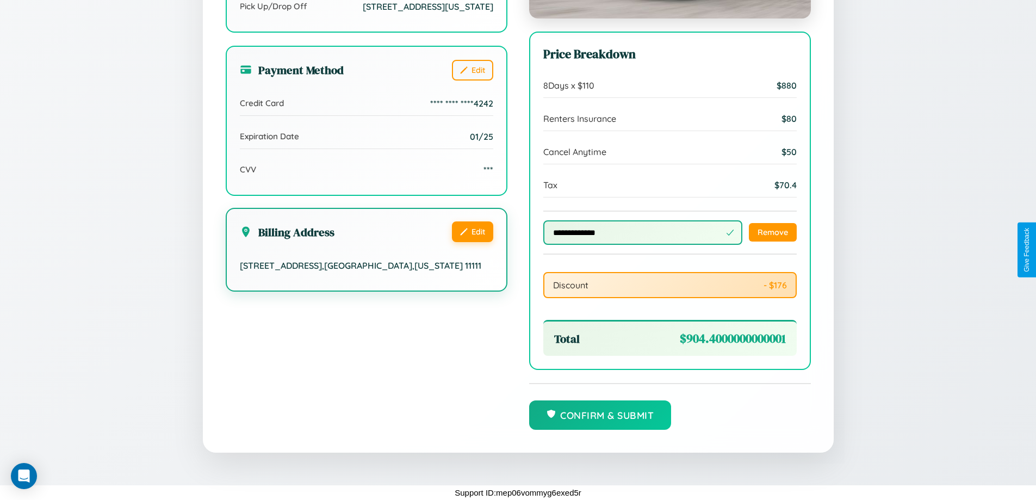
click at [472, 241] on button "Edit" at bounding box center [472, 231] width 41 height 21
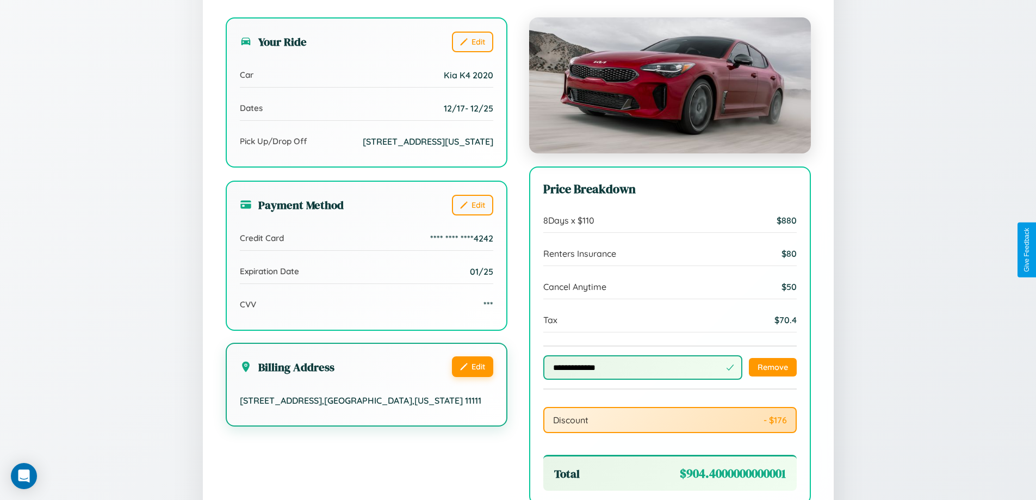
scroll to position [0, 0]
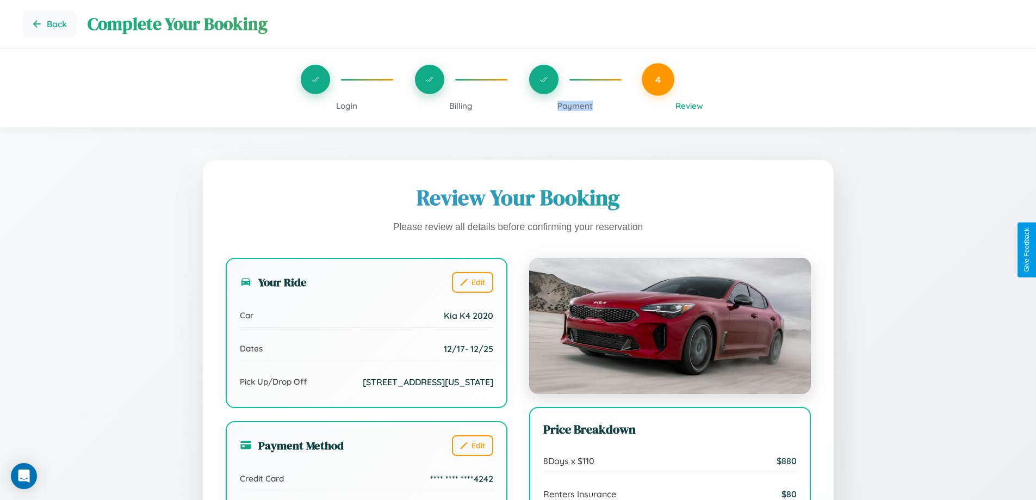
click at [575, 105] on span "Payment" at bounding box center [574, 106] width 35 height 10
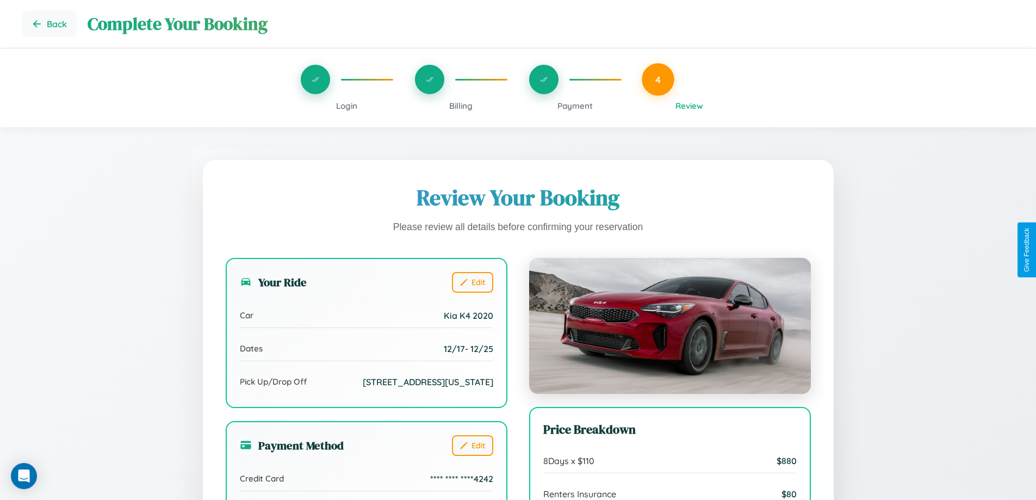
click at [575, 105] on span "Payment" at bounding box center [574, 106] width 35 height 10
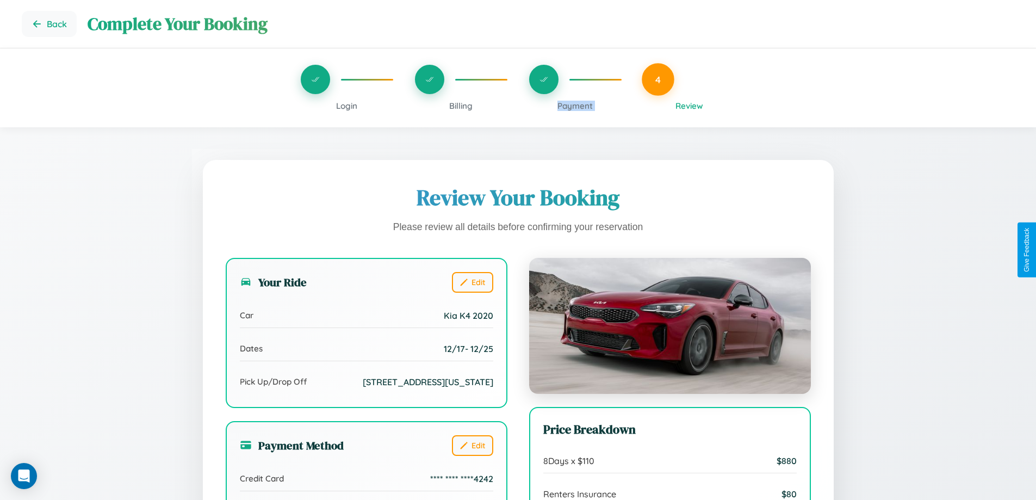
click at [575, 105] on span "Payment" at bounding box center [574, 106] width 35 height 10
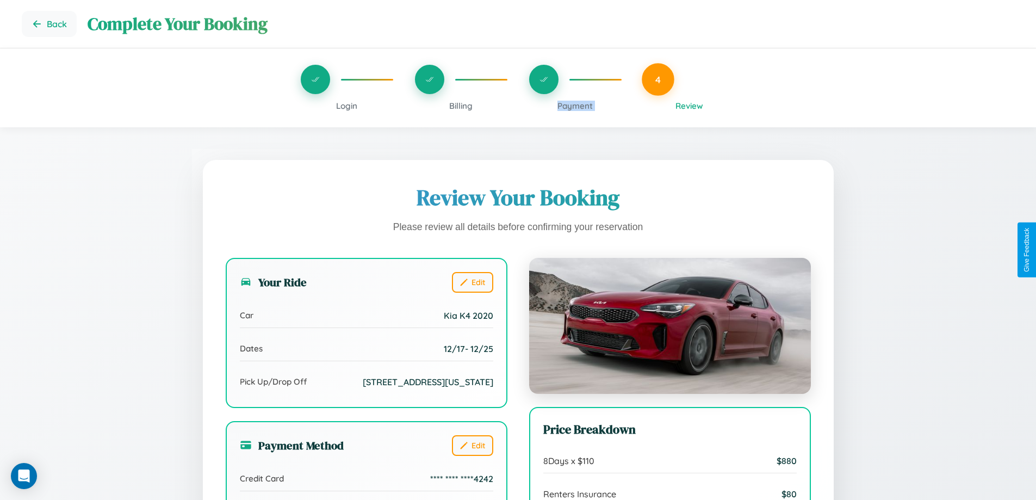
click at [575, 105] on span "Payment" at bounding box center [574, 106] width 35 height 10
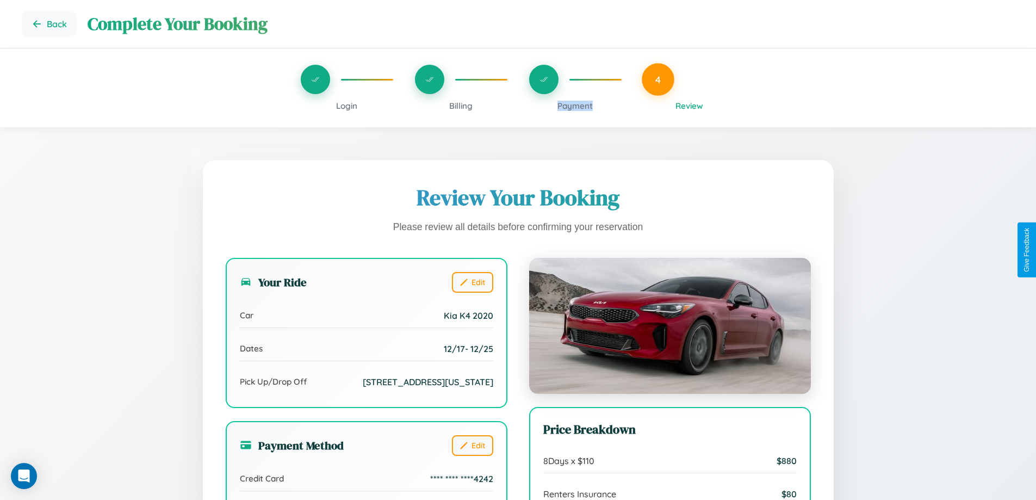
click at [575, 105] on span "Payment" at bounding box center [574, 106] width 35 height 10
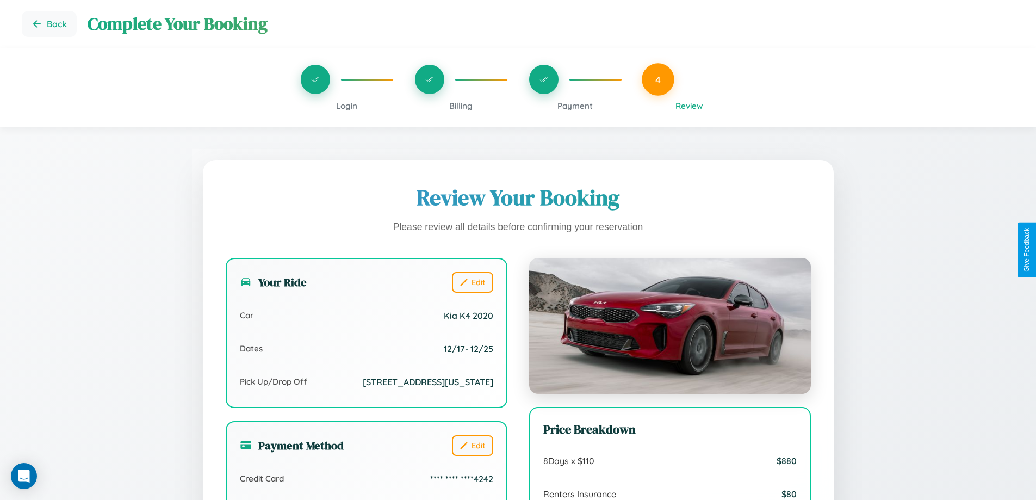
scroll to position [376, 0]
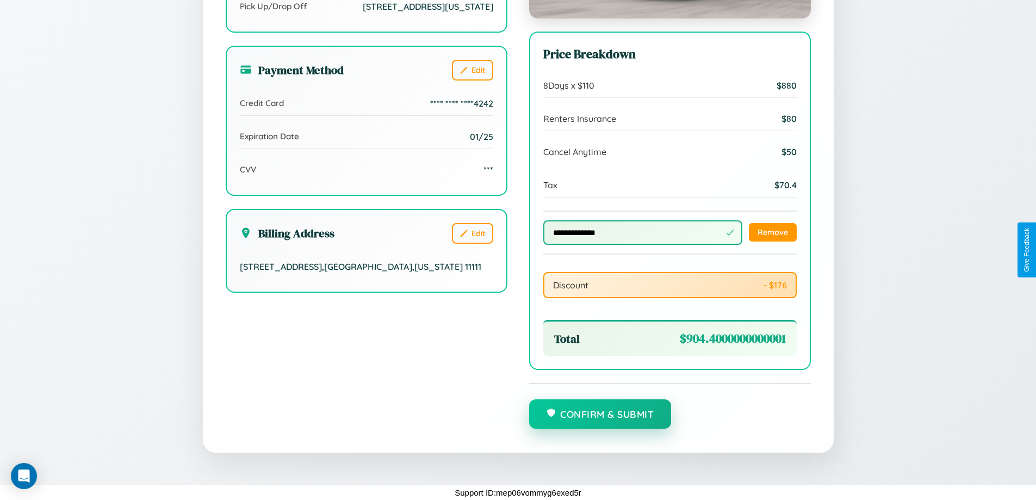
click at [600, 414] on button "Confirm & Submit" at bounding box center [600, 413] width 142 height 29
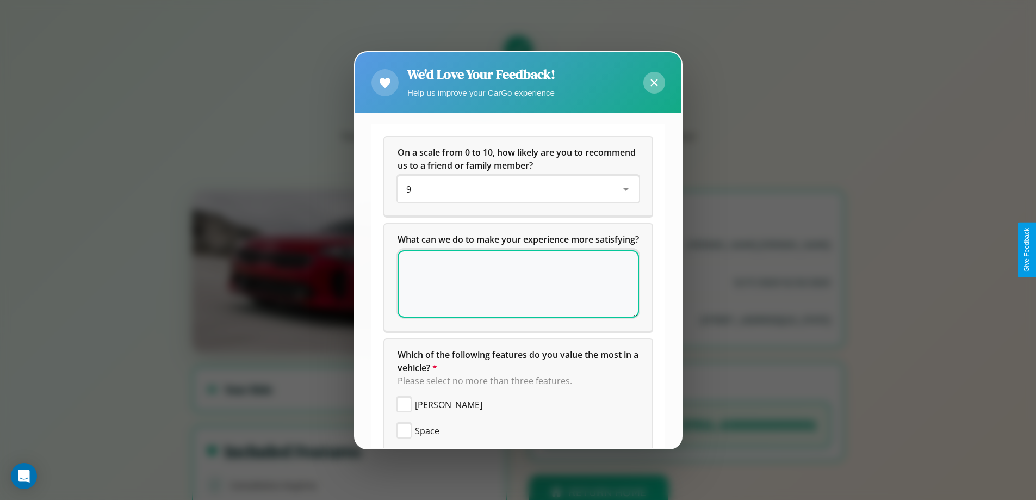
click at [653, 82] on icon at bounding box center [653, 82] width 7 height 7
